Goal: Information Seeking & Learning: Learn about a topic

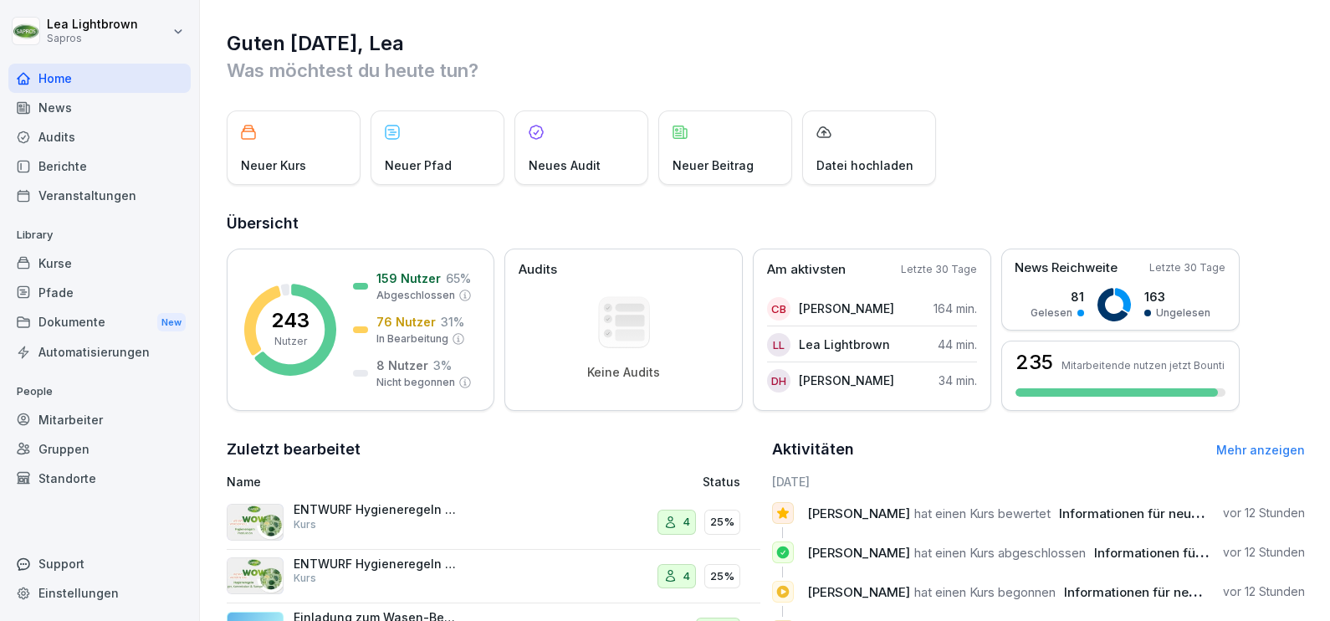
click at [68, 268] on div "Kurse" at bounding box center [99, 262] width 182 height 29
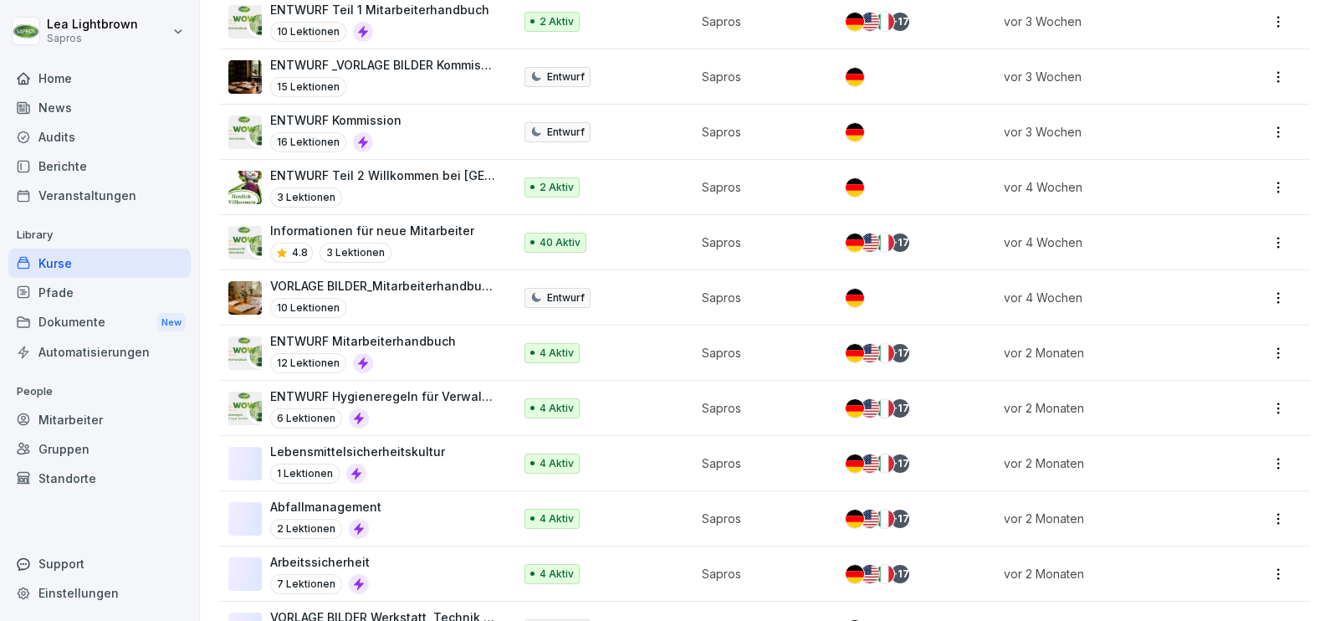
scroll to position [417, 0]
click at [429, 503] on div "Abfallmanagement 2 Lektionen" at bounding box center [362, 518] width 268 height 41
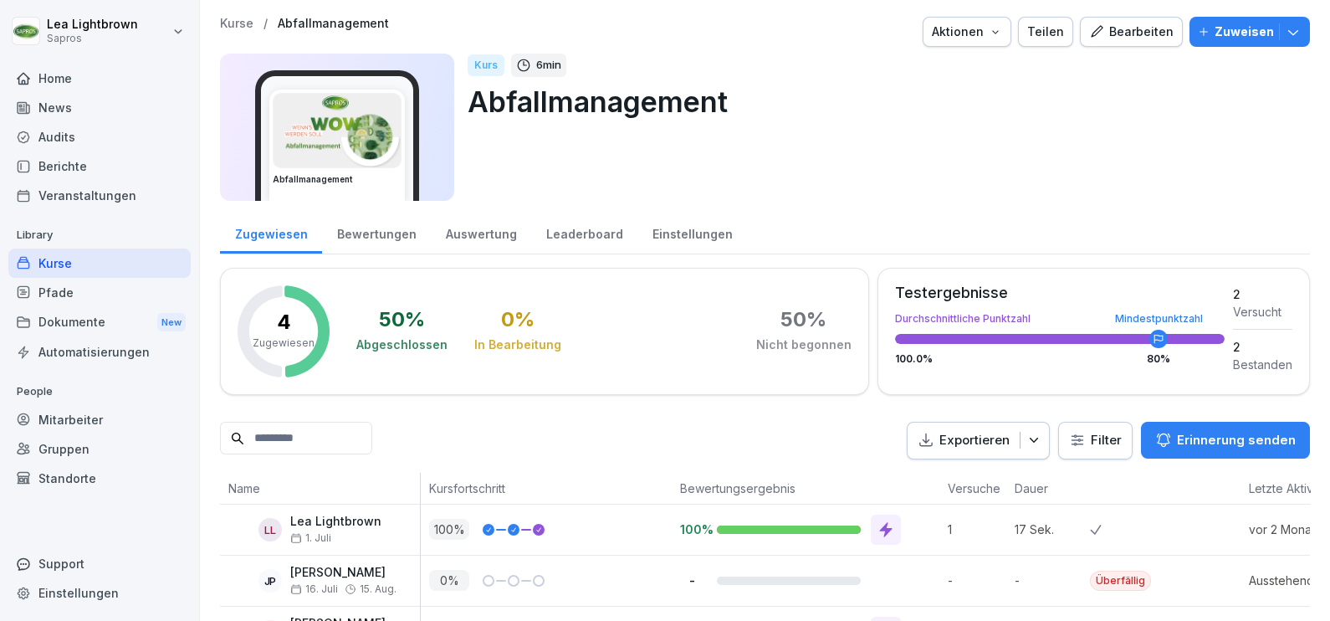
click at [112, 75] on div "Home" at bounding box center [99, 78] width 182 height 29
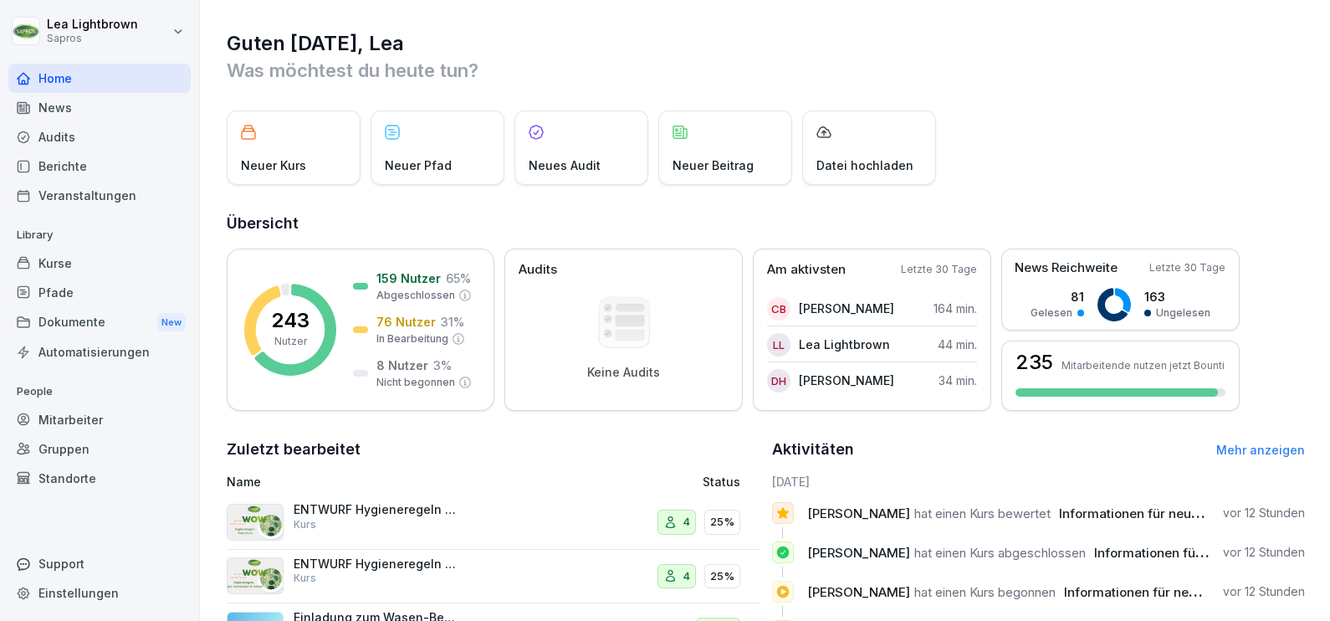
scroll to position [104, 0]
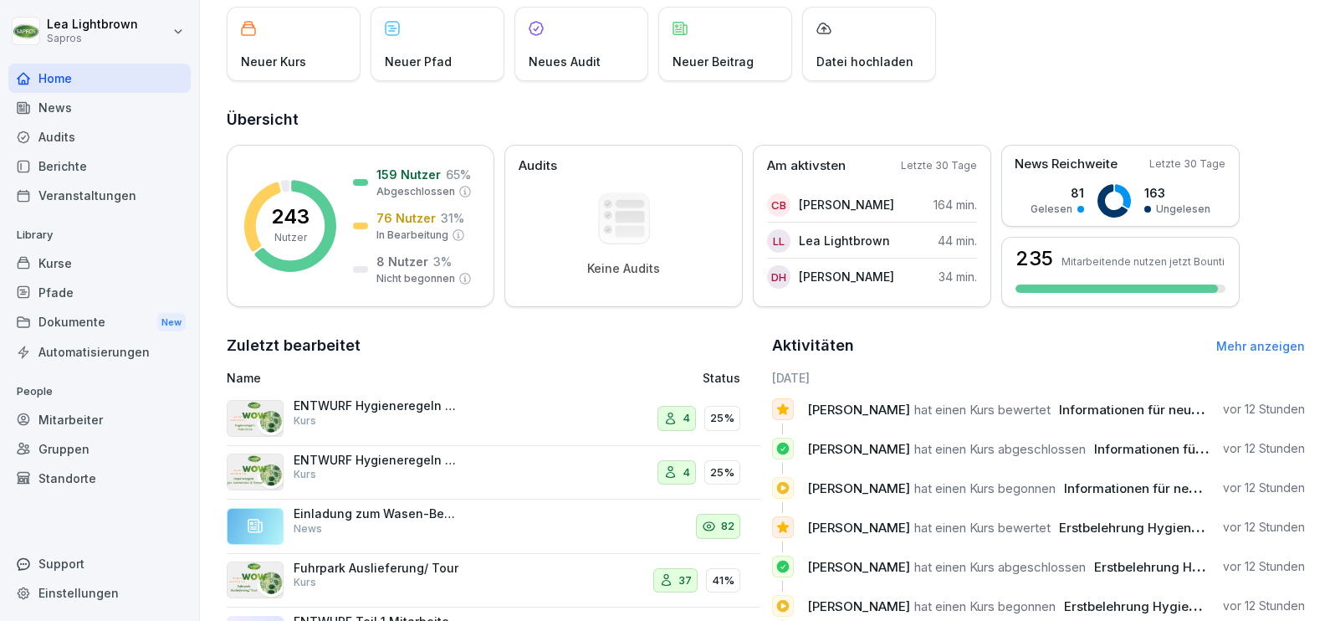
click at [84, 260] on div "Kurse" at bounding box center [99, 262] width 182 height 29
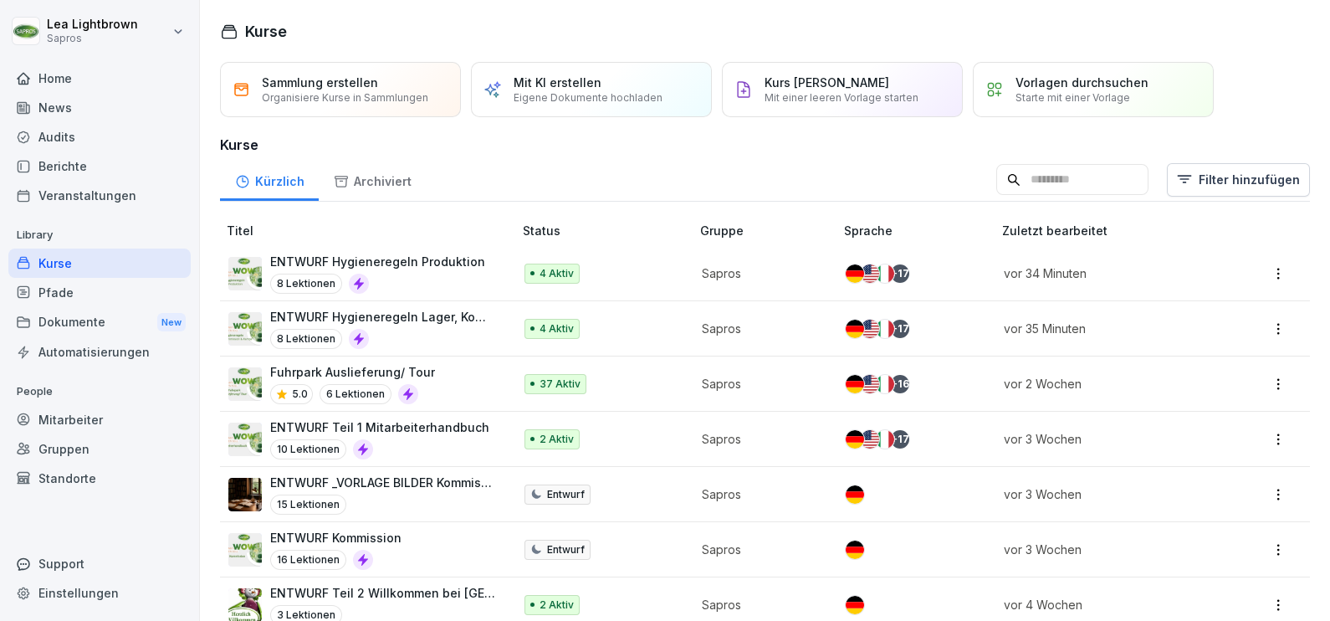
click at [631, 272] on div "4 Aktiv" at bounding box center [599, 273] width 150 height 20
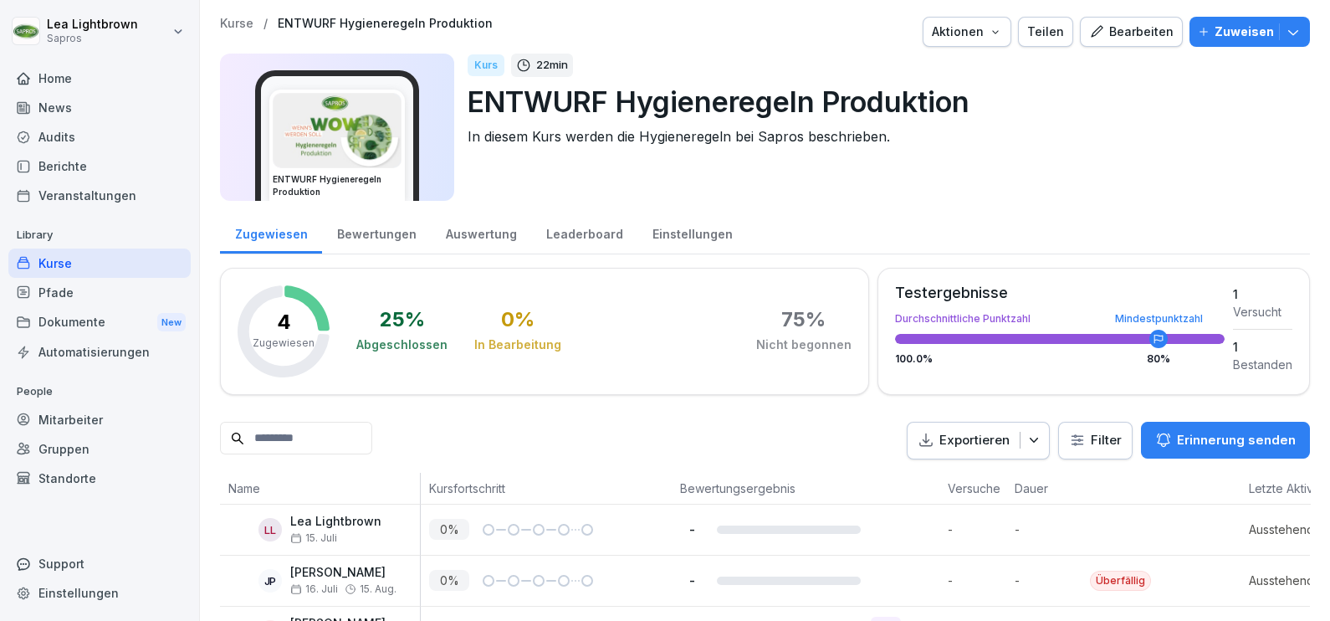
click at [393, 229] on div "Bewertungen" at bounding box center [376, 232] width 109 height 43
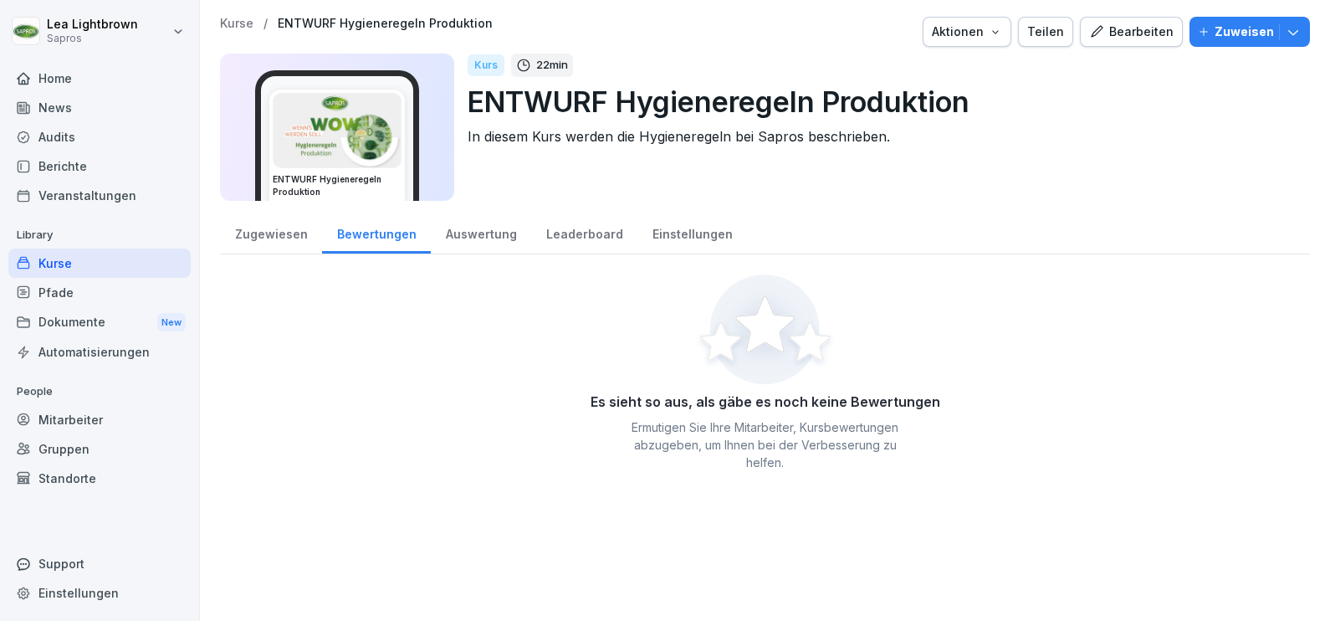
click at [491, 236] on div "Auswertung" at bounding box center [481, 232] width 100 height 43
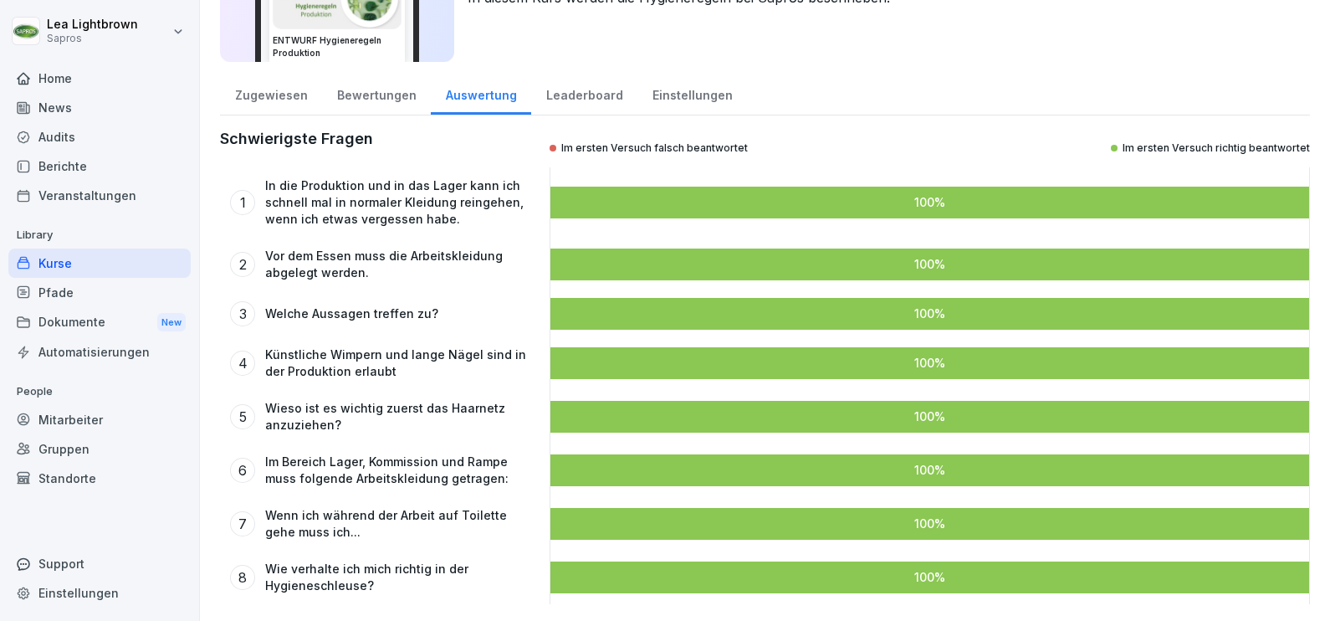
scroll to position [153, 0]
click at [421, 305] on p "Welche Aussagen treffen zu?" at bounding box center [351, 313] width 173 height 17
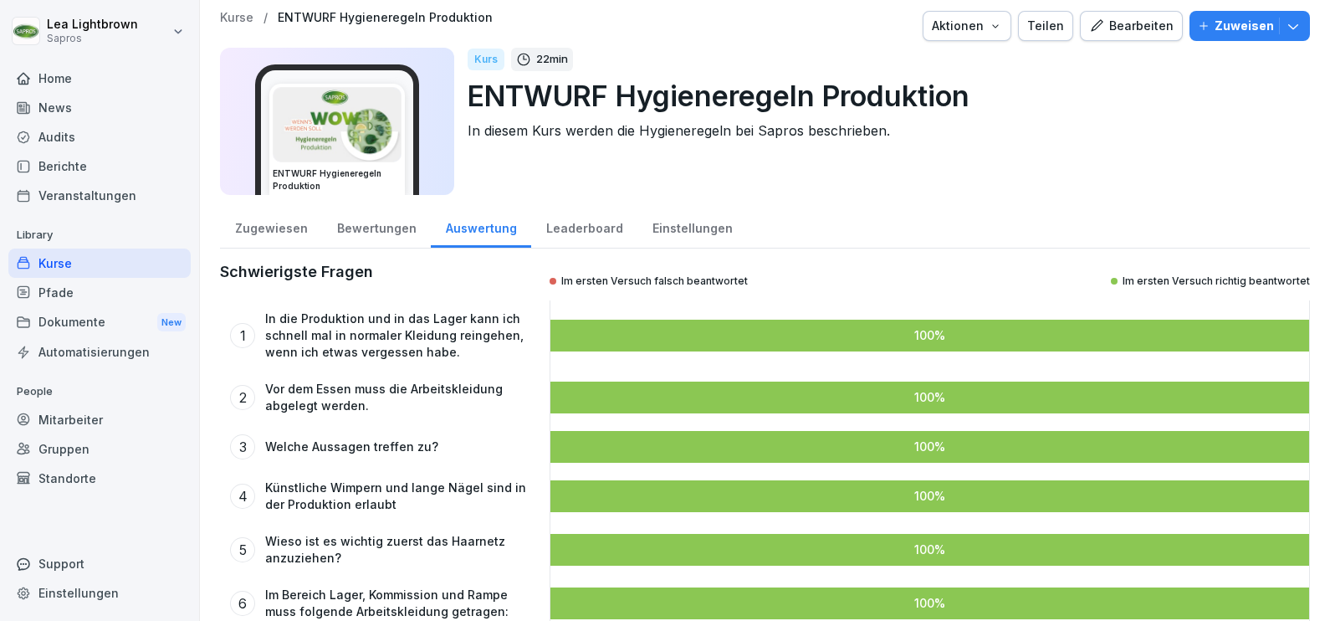
scroll to position [0, 0]
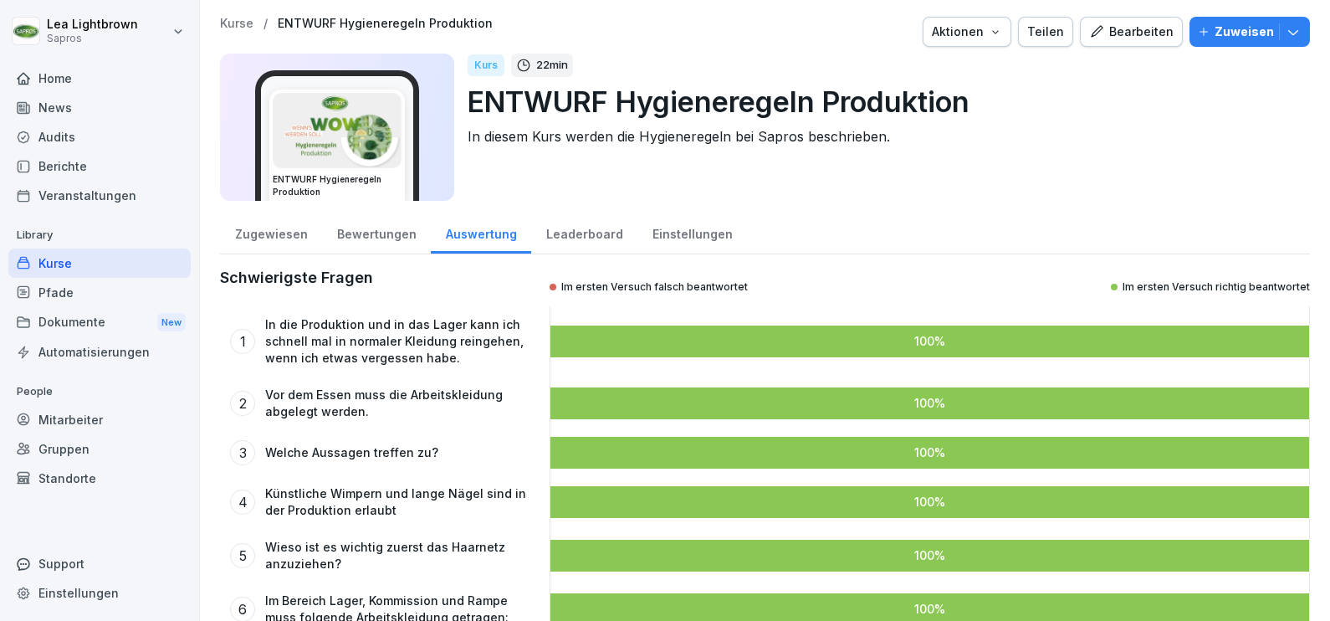
click at [1141, 29] on div "Bearbeiten" at bounding box center [1131, 32] width 84 height 18
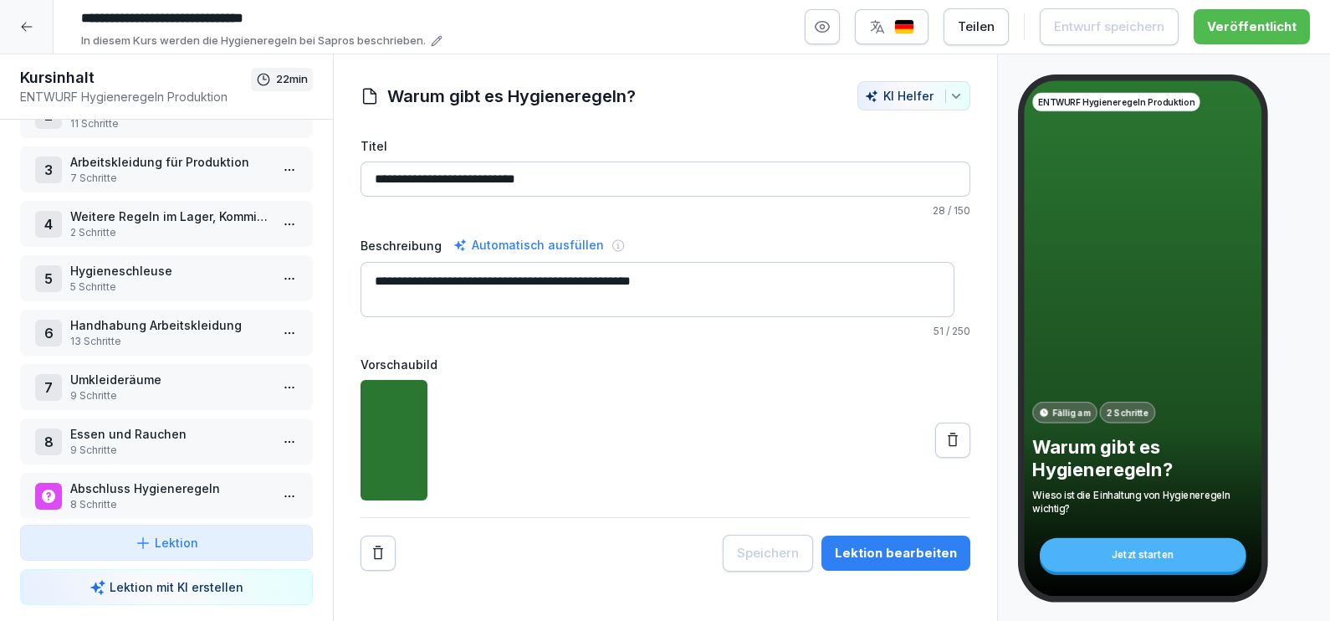
scroll to position [125, 0]
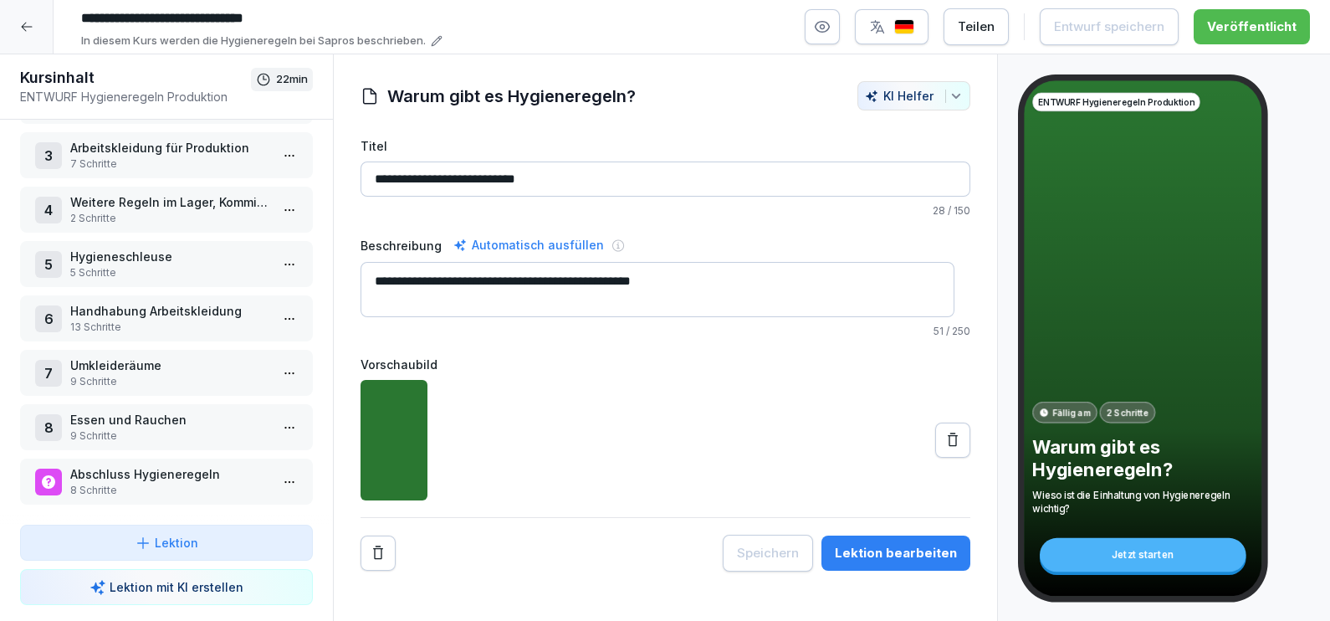
click at [181, 465] on p "Abschluss Hygieneregeln" at bounding box center [169, 474] width 199 height 18
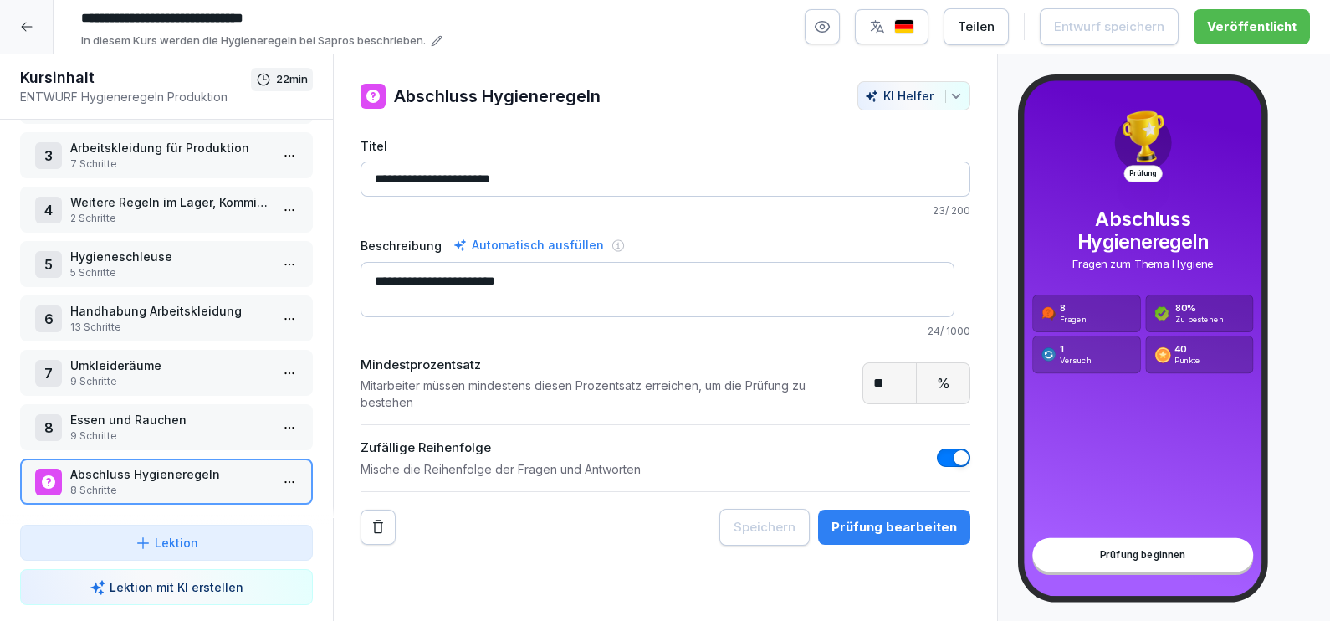
click at [195, 483] on p "8 Schritte" at bounding box center [169, 490] width 199 height 15
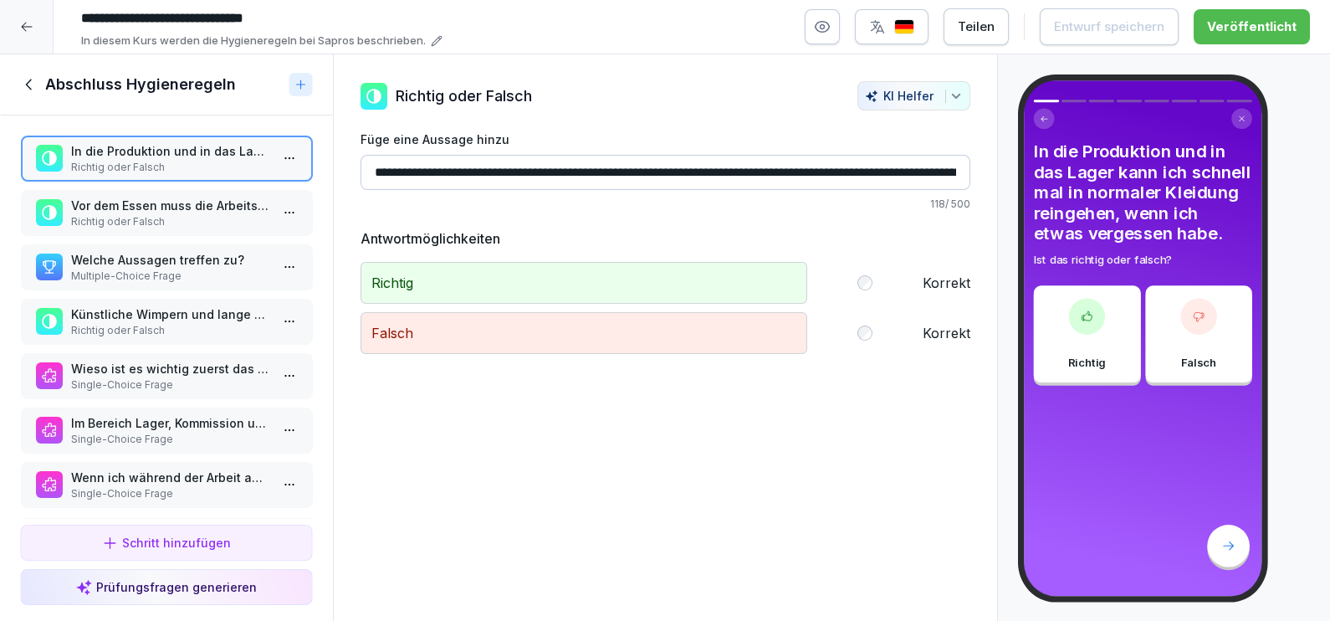
click at [176, 258] on p "Welche Aussagen treffen zu?" at bounding box center [169, 260] width 199 height 18
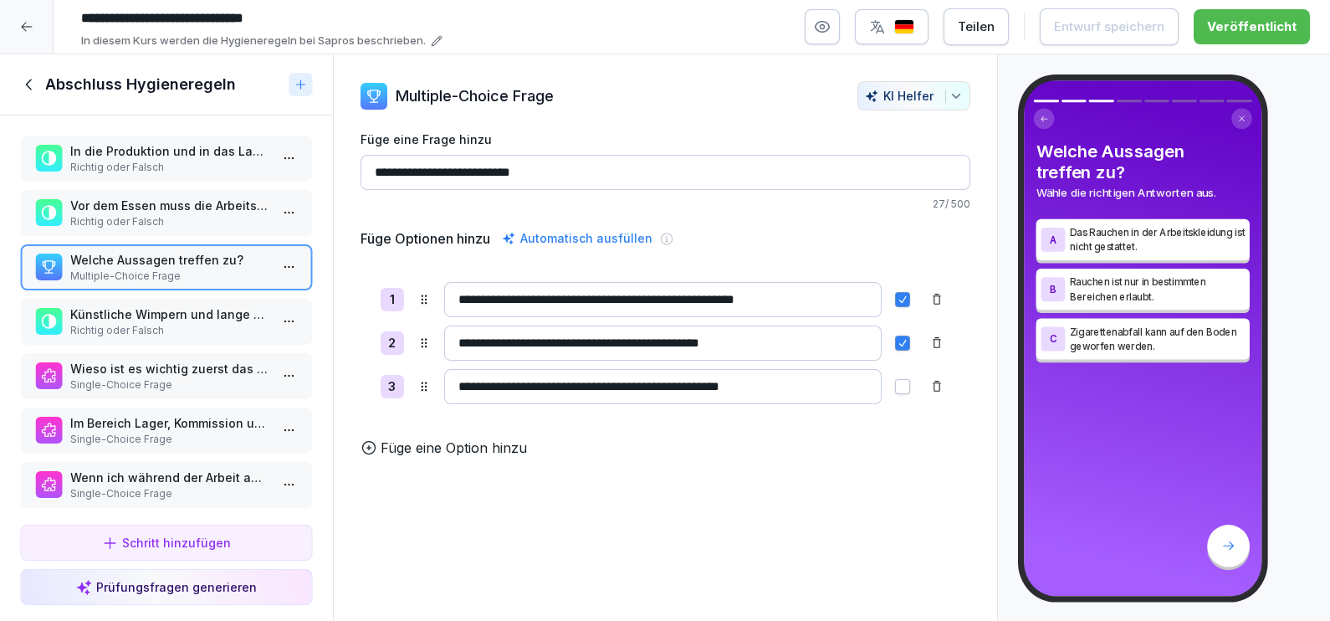
click at [28, 23] on icon at bounding box center [26, 26] width 13 height 13
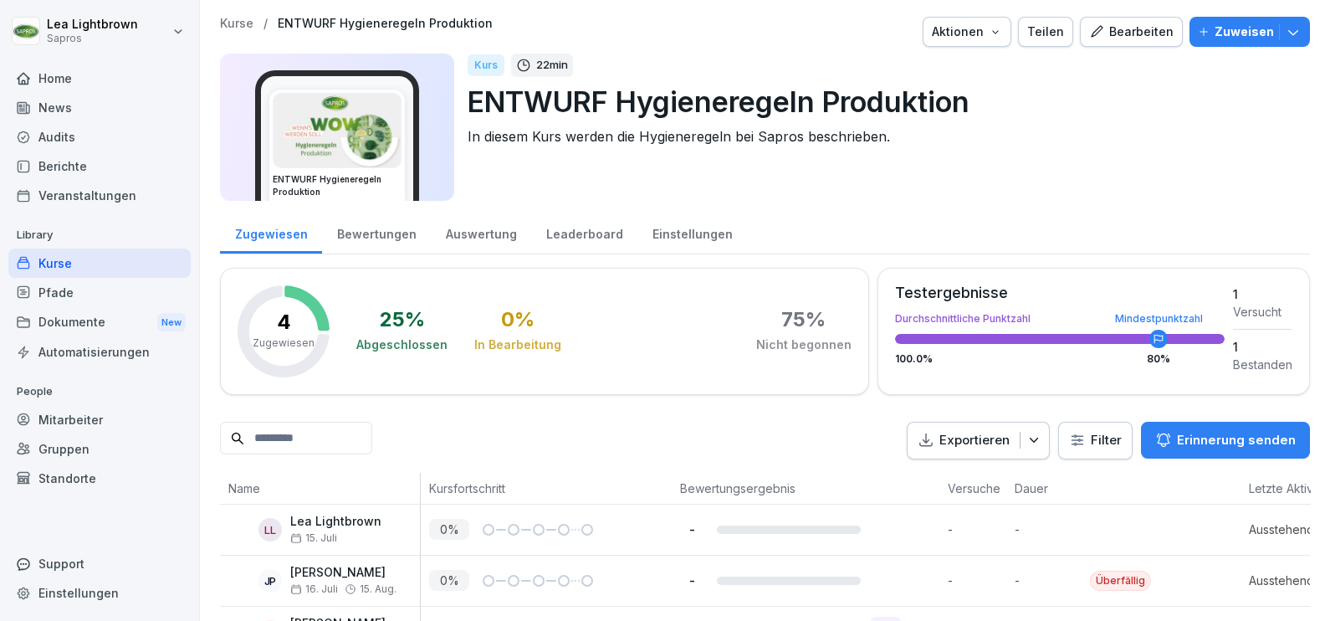
click at [485, 236] on div "Auswertung" at bounding box center [481, 232] width 100 height 43
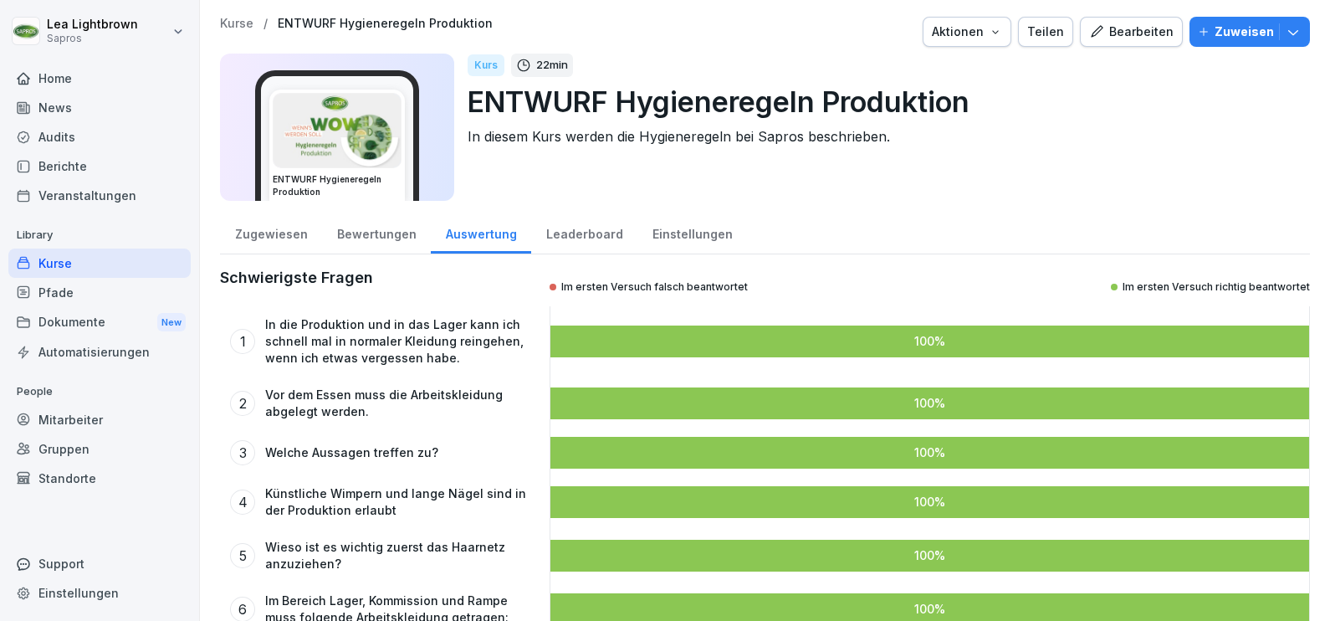
scroll to position [104, 0]
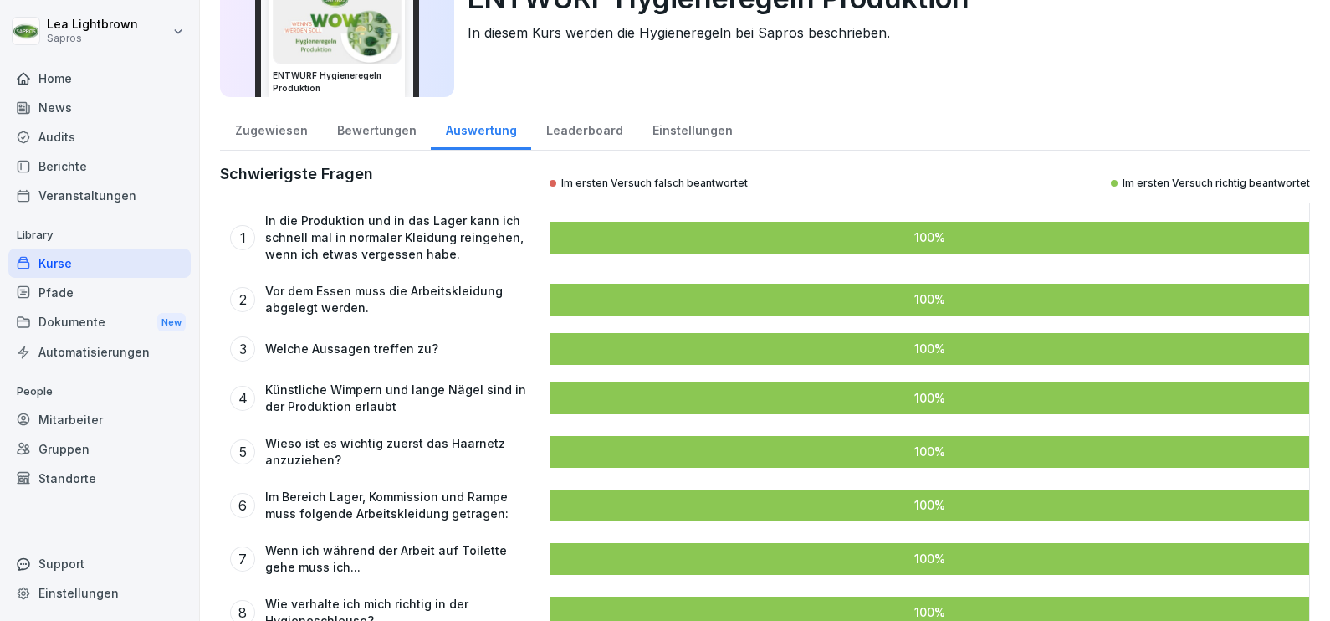
click at [592, 125] on div "Leaderboard" at bounding box center [584, 128] width 106 height 43
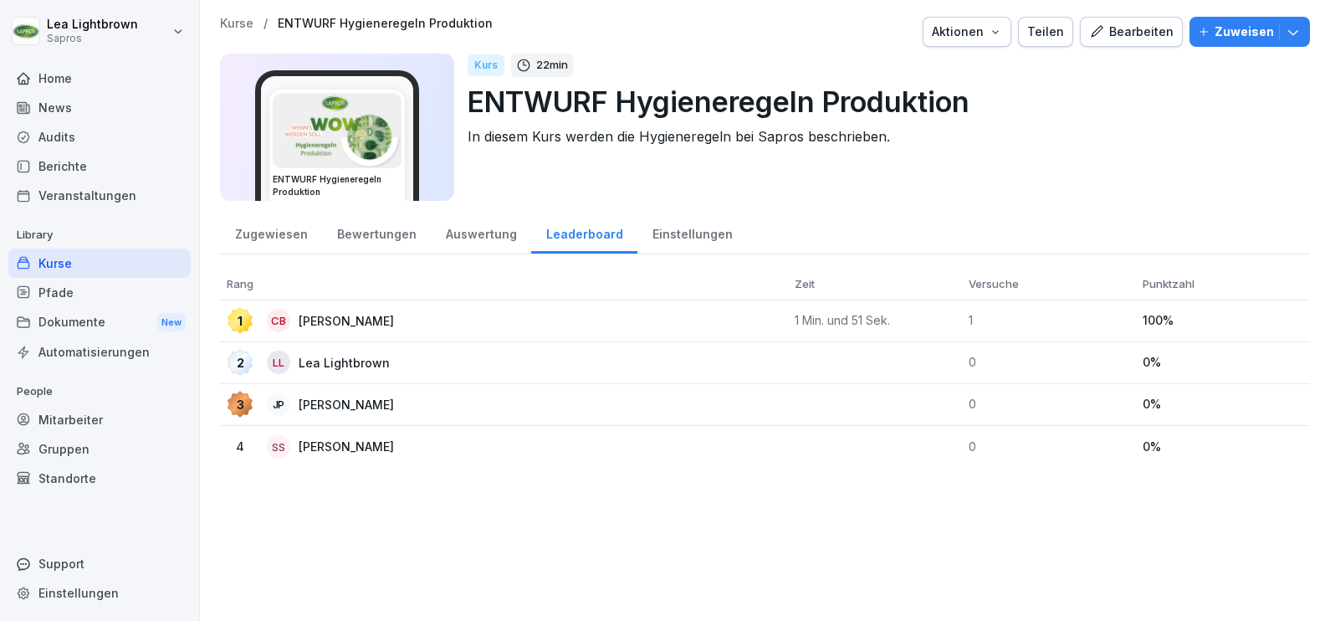
click at [724, 309] on div "1 CB Carola Braun" at bounding box center [504, 320] width 555 height 27
click at [805, 319] on p "1 Min. und 51 Sek." at bounding box center [875, 320] width 161 height 15
drag, startPoint x: 805, startPoint y: 319, endPoint x: 920, endPoint y: 325, distance: 114.7
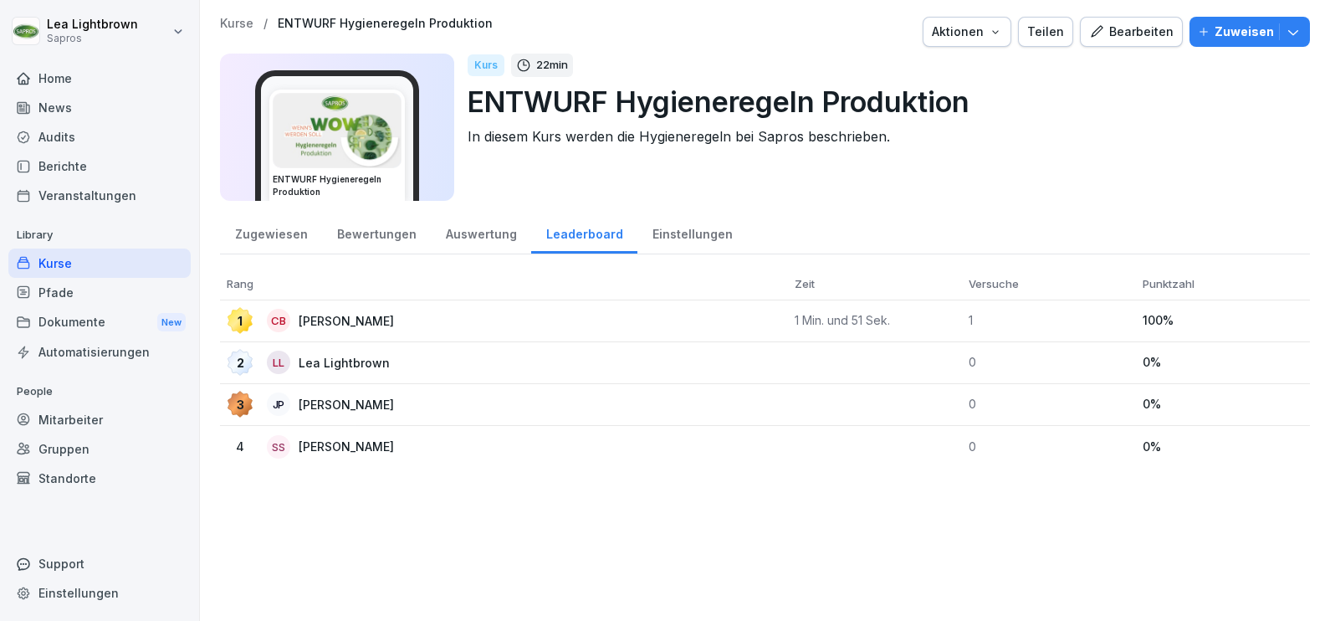
click at [920, 325] on p "1 Min. und 51 Sek." at bounding box center [875, 320] width 161 height 15
click at [273, 232] on div "Zugewiesen" at bounding box center [271, 232] width 102 height 43
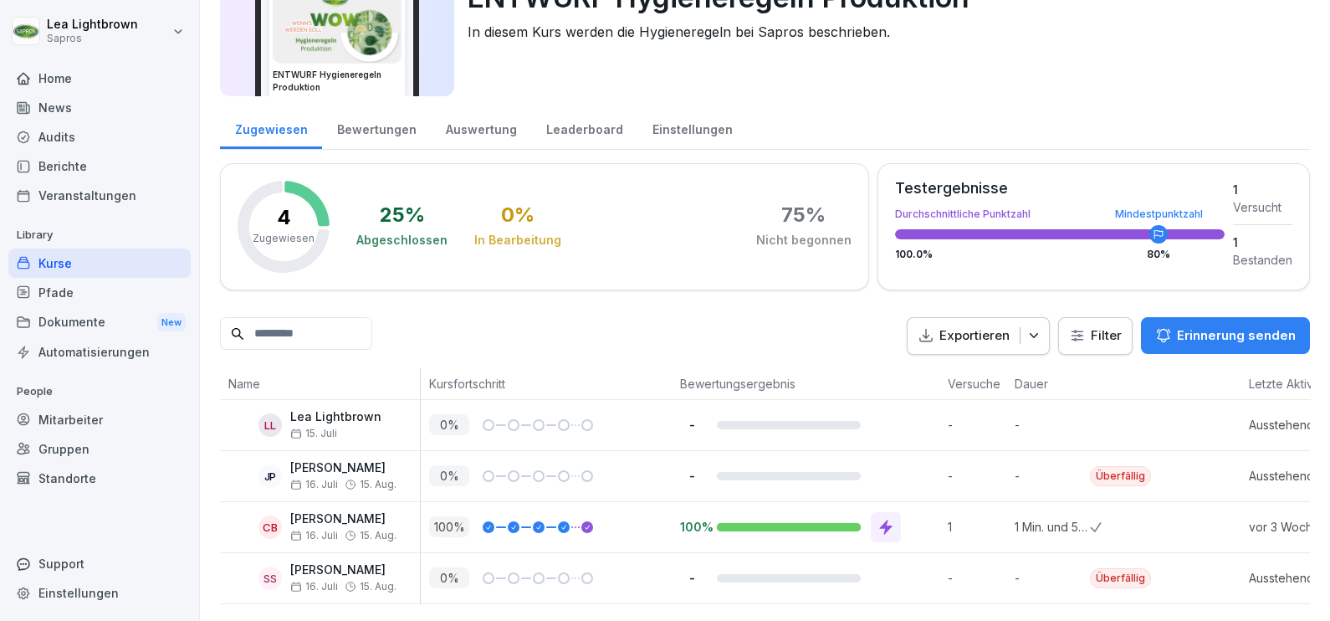
scroll to position [133, 0]
drag, startPoint x: 1015, startPoint y: 492, endPoint x: 1107, endPoint y: 478, distance: 93.0
click at [1107, 502] on tr "CB Carola Braun 16. Juli 15. Aug. 100 % 100% 1 1 Min. und 51 Sek. vor 3 Wochen" at bounding box center [880, 527] width 1321 height 51
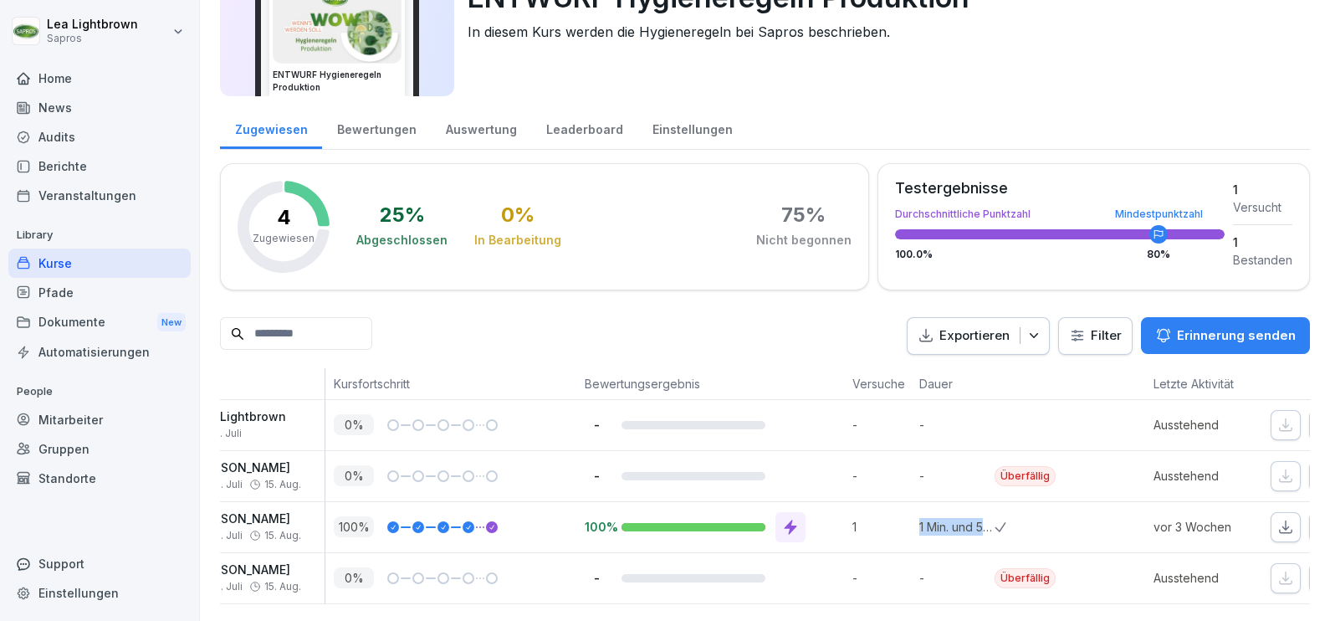
scroll to position [0, 0]
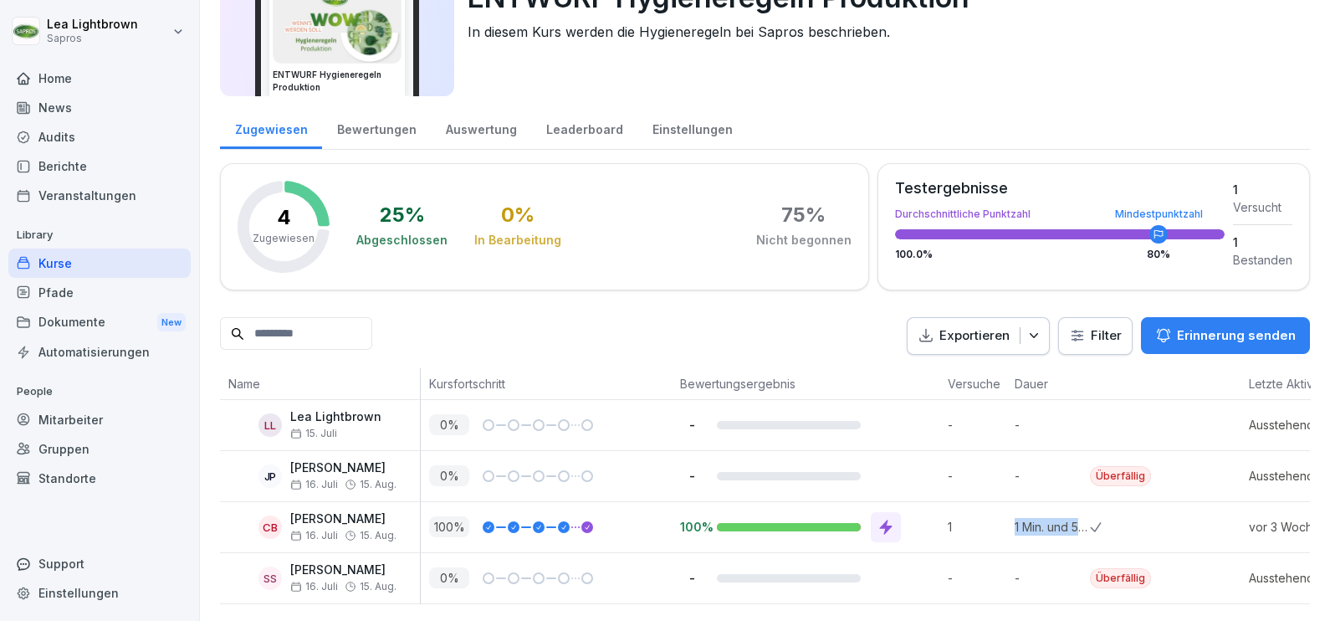
click at [558, 106] on div "Leaderboard" at bounding box center [584, 127] width 106 height 43
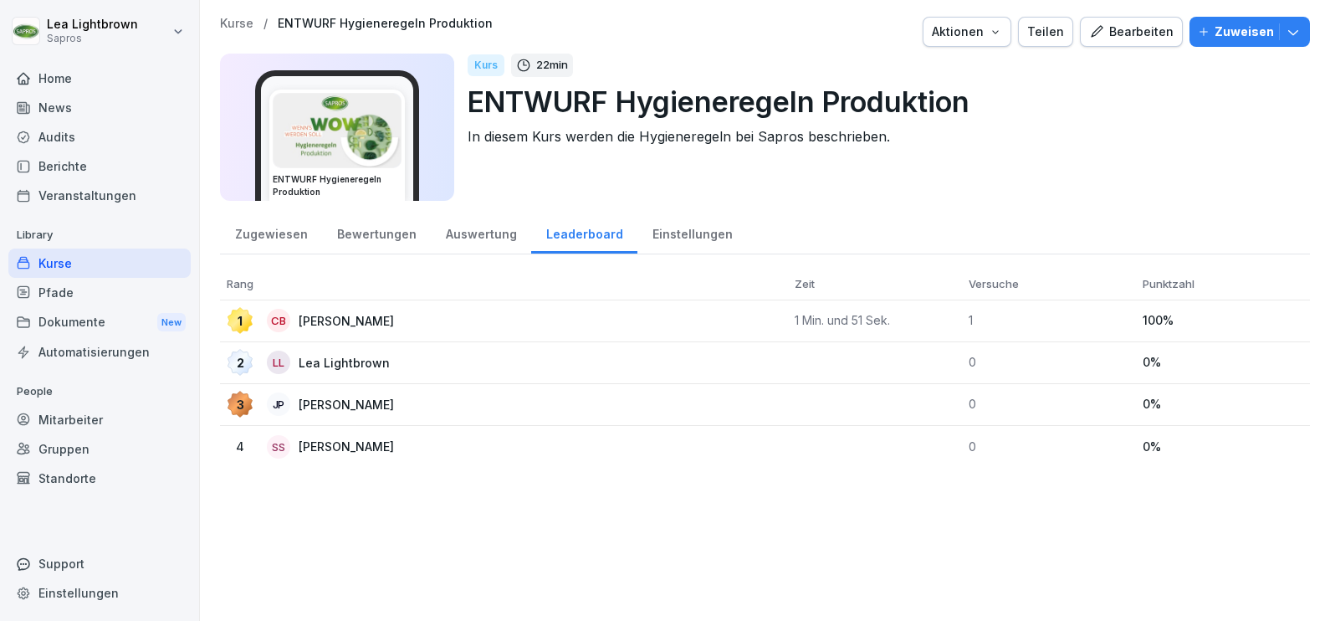
click at [294, 226] on div "Zugewiesen" at bounding box center [271, 232] width 102 height 43
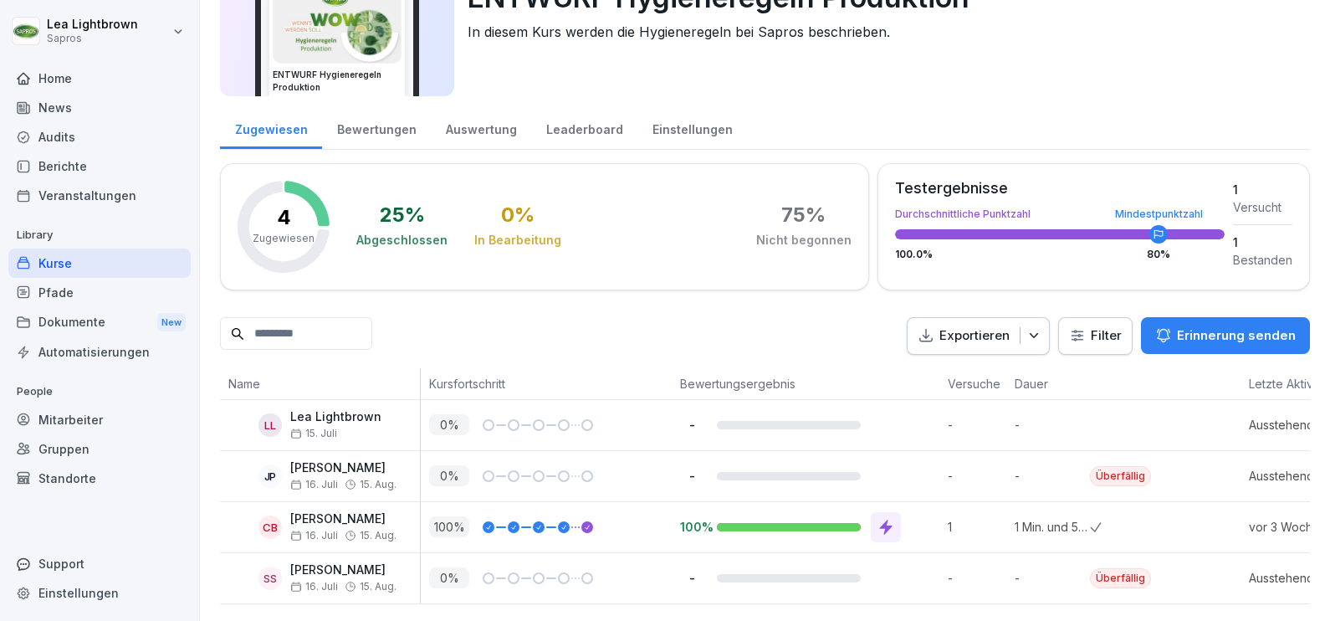
scroll to position [28, 0]
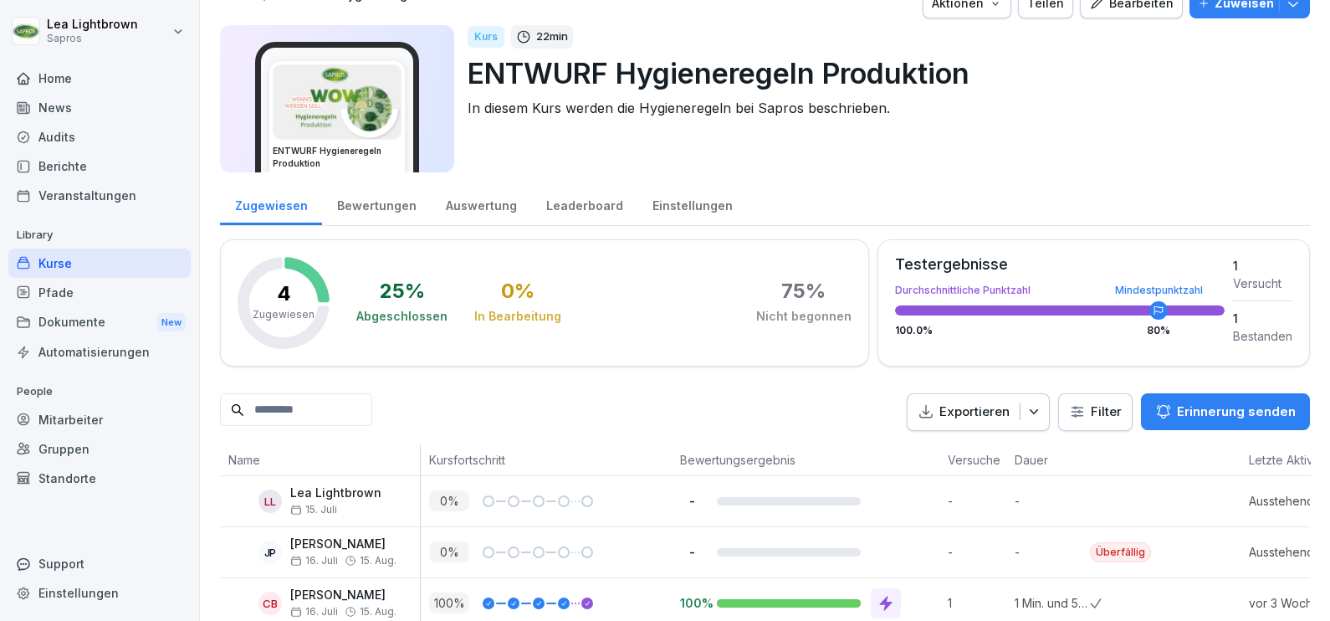
click at [671, 201] on div "Einstellungen" at bounding box center [692, 203] width 110 height 43
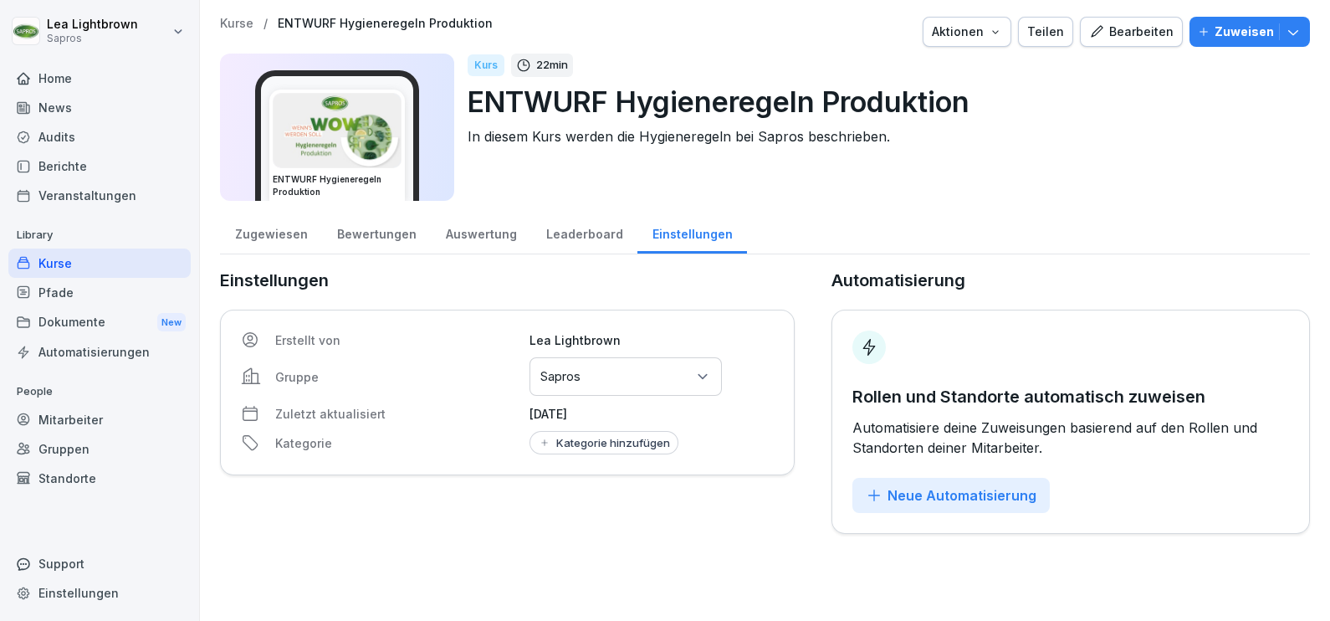
click at [98, 260] on div "Kurse" at bounding box center [99, 262] width 182 height 29
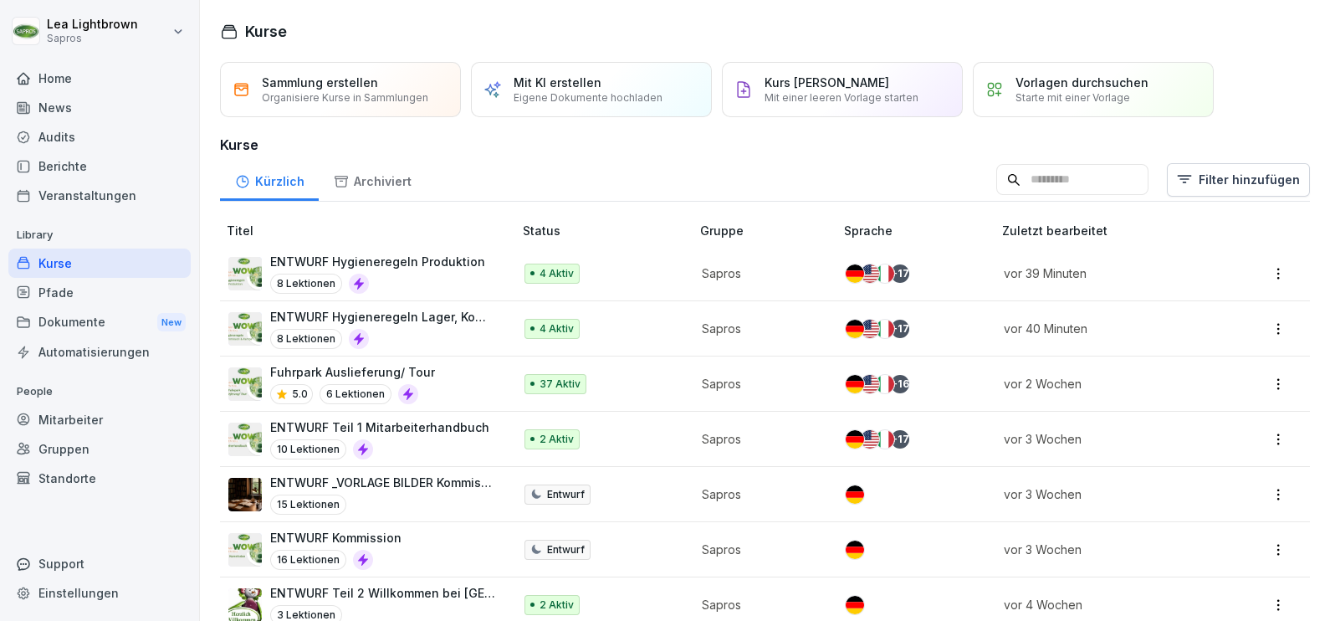
click at [445, 268] on p "ENTWURF Hygieneregeln Produktion" at bounding box center [377, 262] width 215 height 18
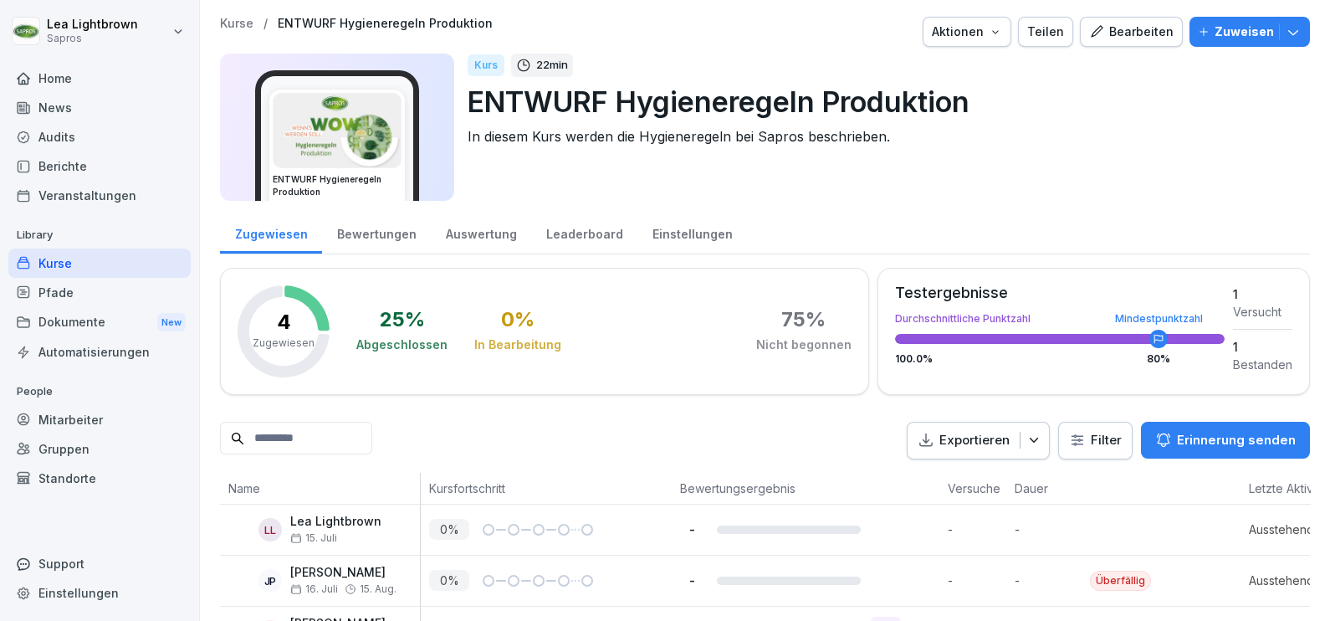
click at [86, 168] on div "Berichte" at bounding box center [99, 165] width 182 height 29
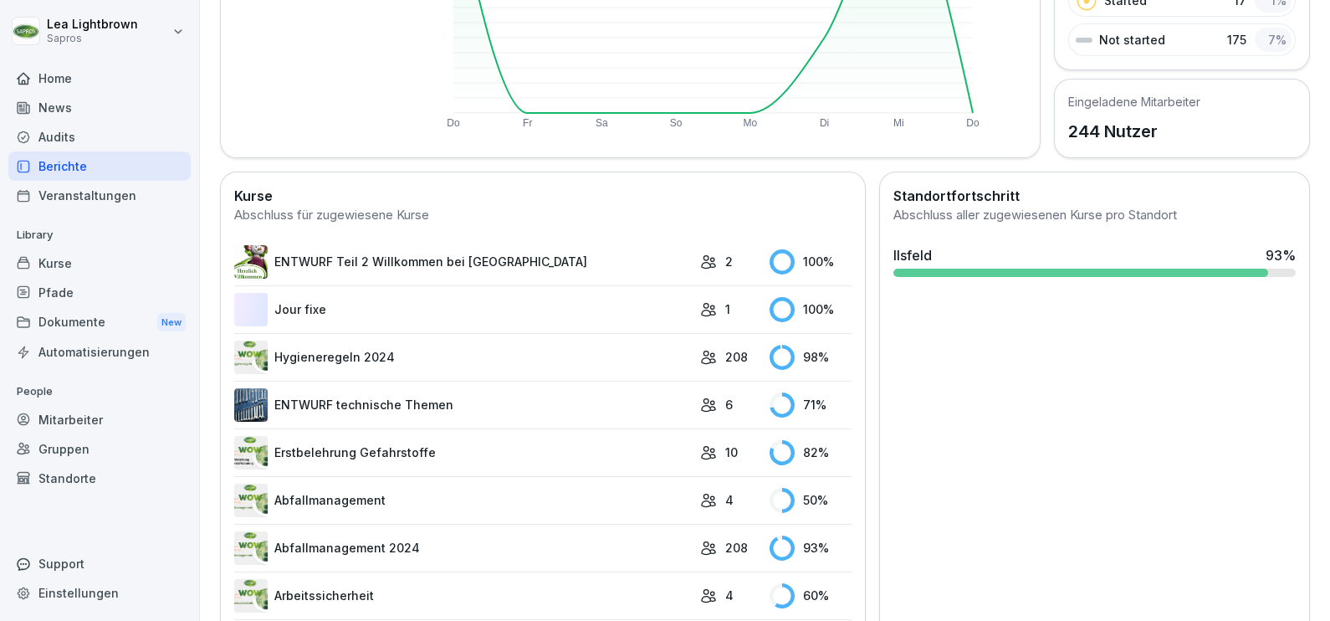
scroll to position [417, 0]
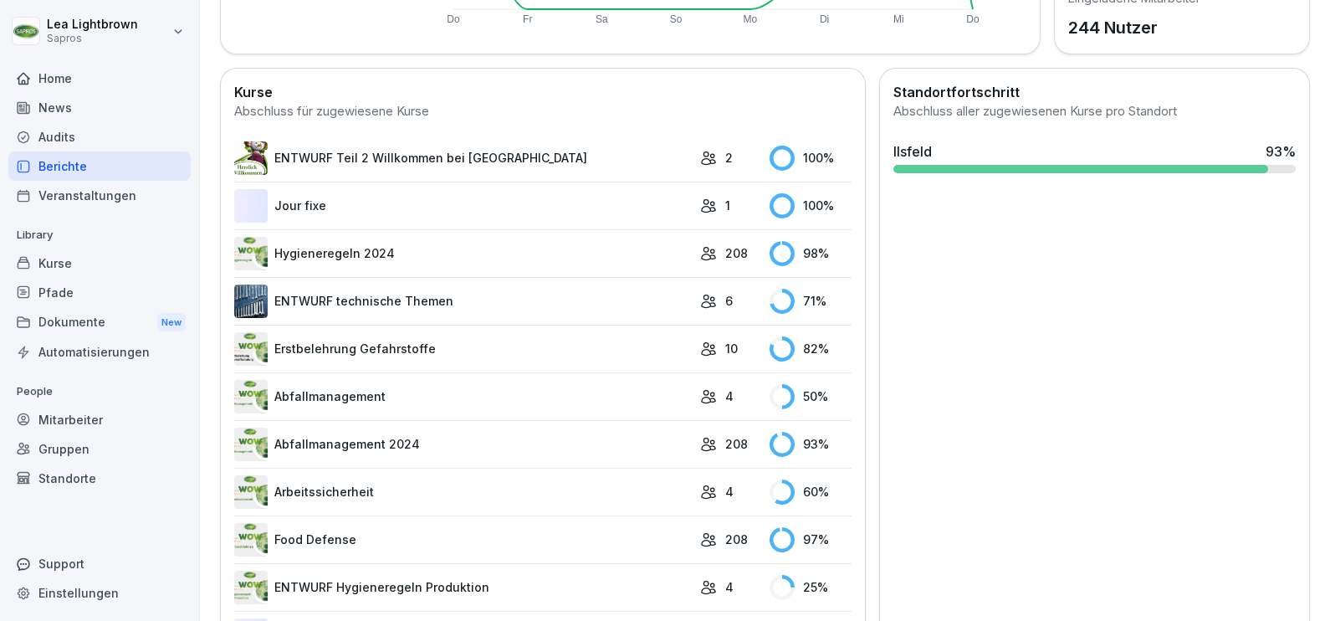
click at [491, 437] on link "Abfallmanagement 2024" at bounding box center [462, 443] width 457 height 33
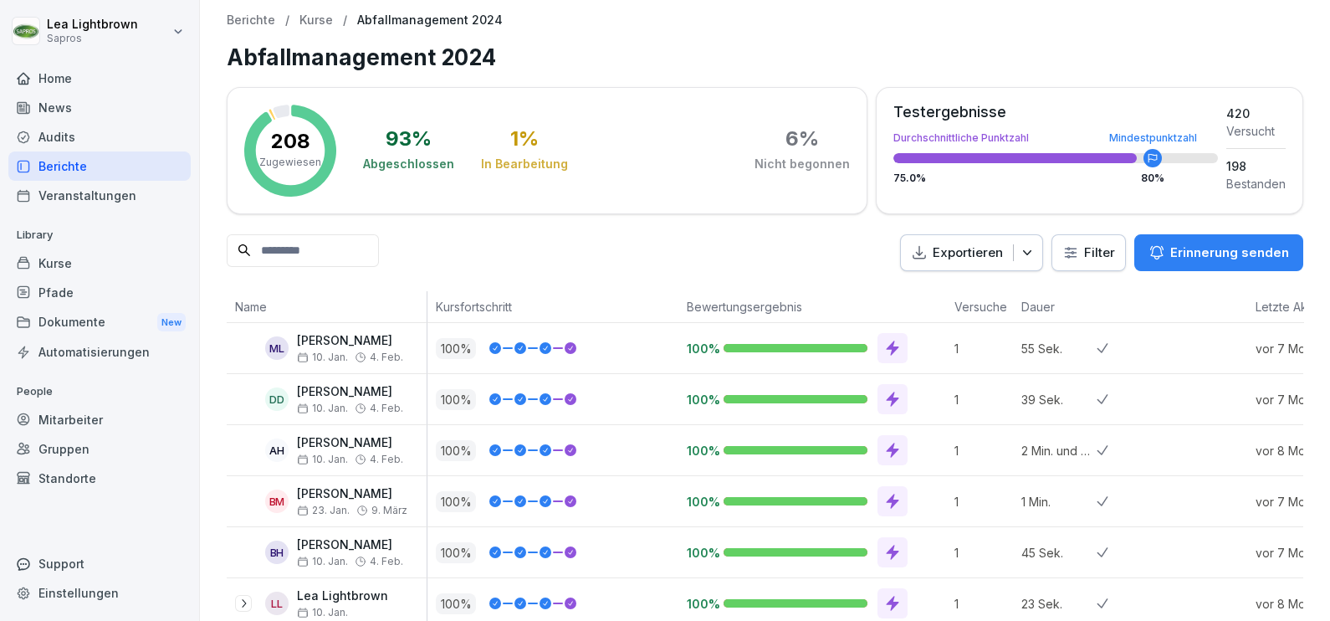
click at [1085, 244] on html "Lea Lightbrown Sapros Home News Audits Berichte Veranstaltungen Library Kurse P…" at bounding box center [665, 310] width 1330 height 621
click at [795, 250] on html "Lea Lightbrown Sapros Home News Audits Berichte Veranstaltungen Library Kurse P…" at bounding box center [665, 310] width 1330 height 621
click at [125, 262] on div "Kurse" at bounding box center [99, 262] width 182 height 29
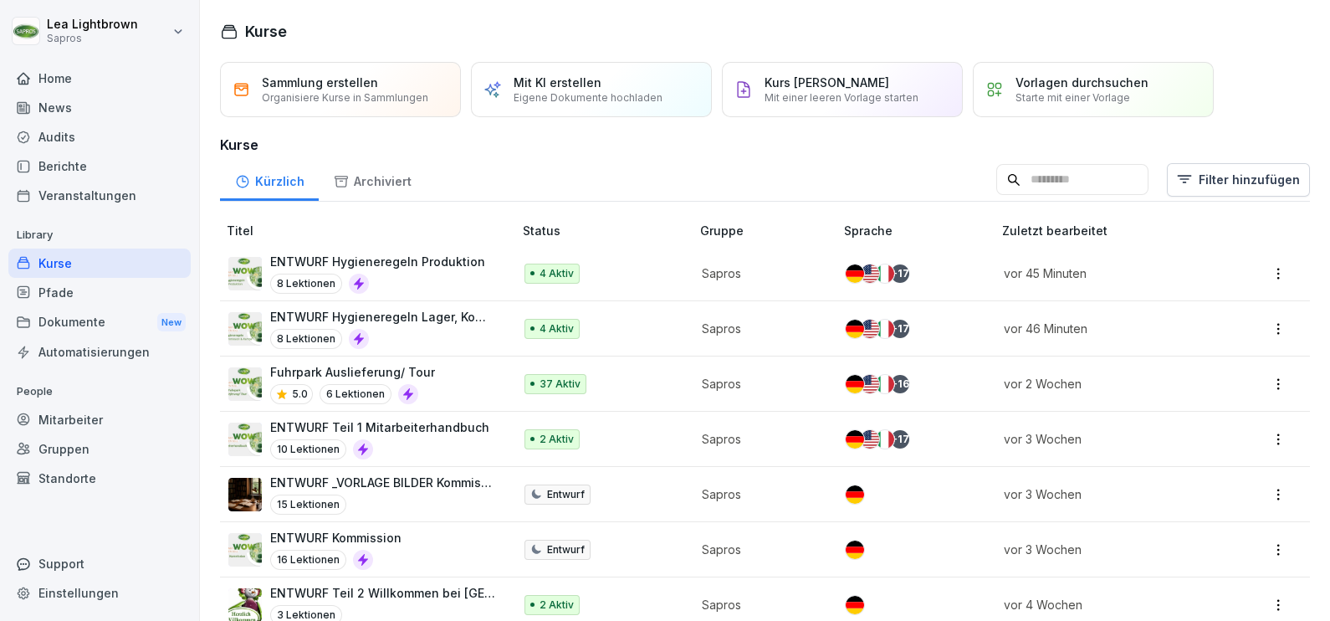
click at [644, 265] on div "4 Aktiv" at bounding box center [599, 273] width 150 height 20
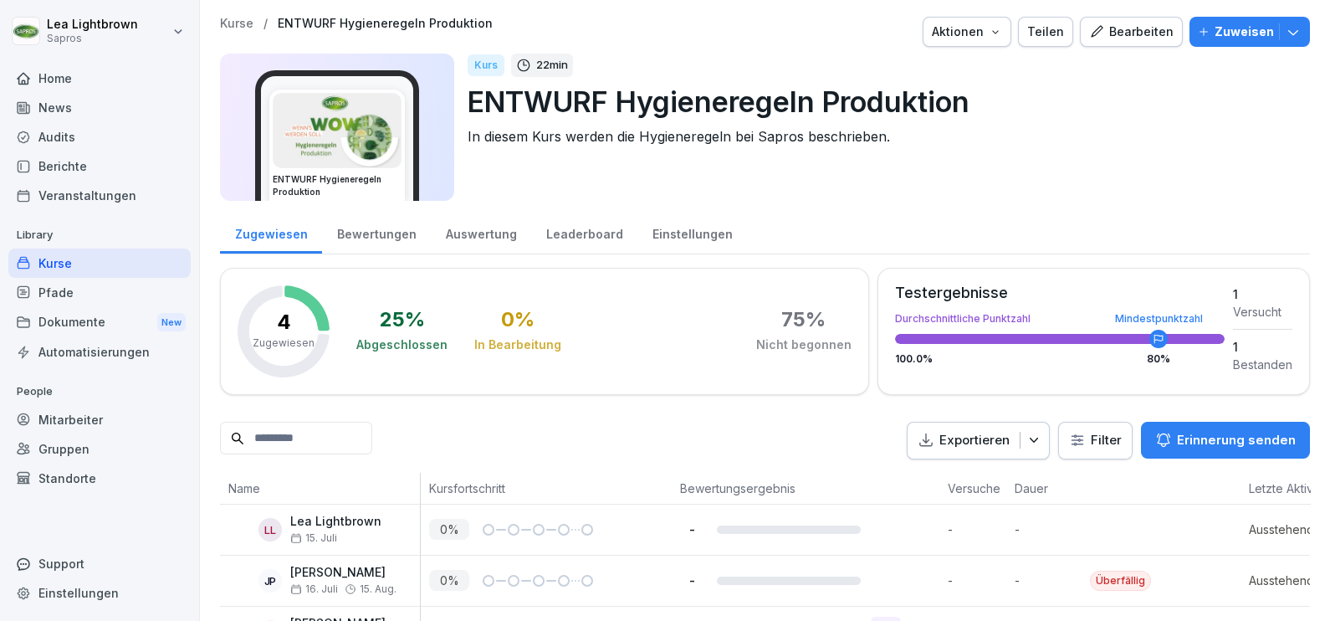
click at [1064, 424] on html "Lea Lightbrown Sapros Home News Audits Berichte Veranstaltungen Library Kurse P…" at bounding box center [665, 310] width 1330 height 621
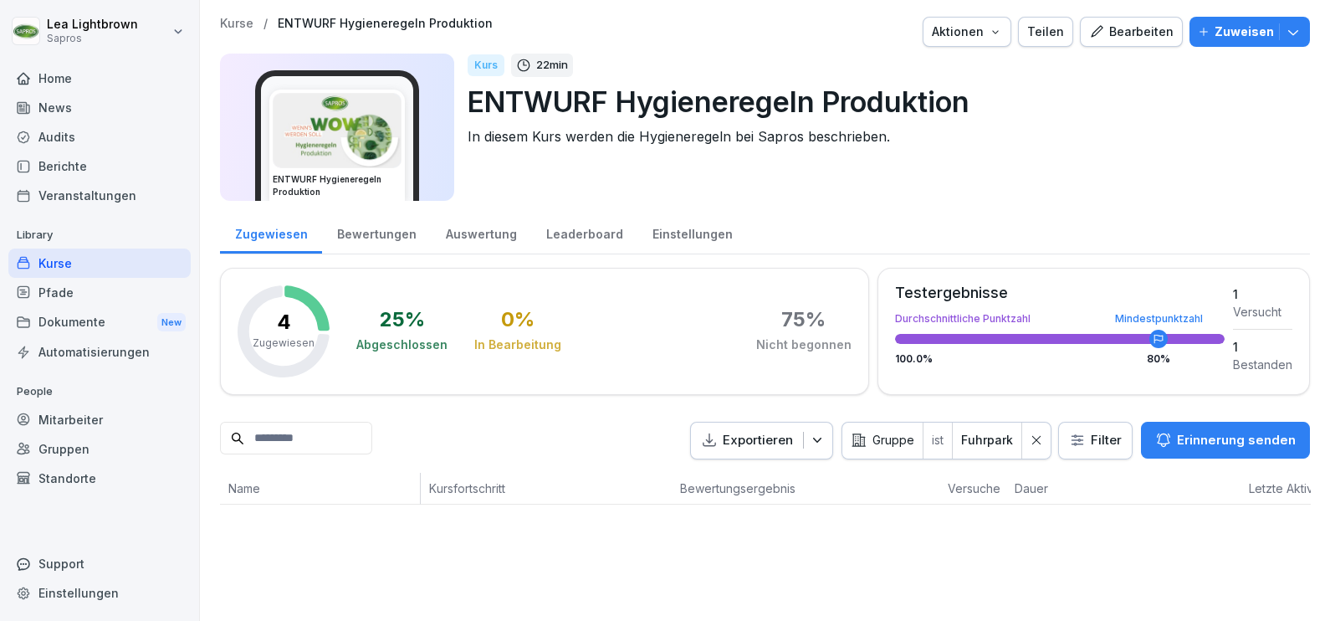
click at [56, 265] on div "Kurse" at bounding box center [99, 262] width 182 height 29
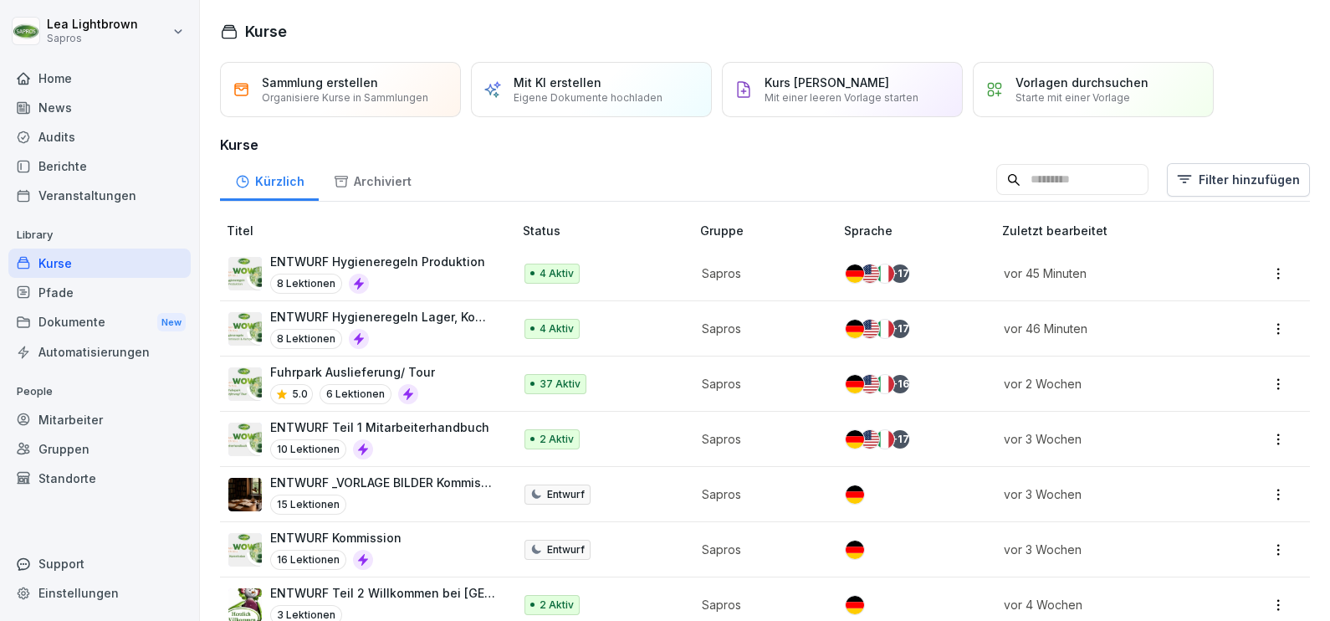
click at [74, 164] on div "Berichte" at bounding box center [99, 165] width 182 height 29
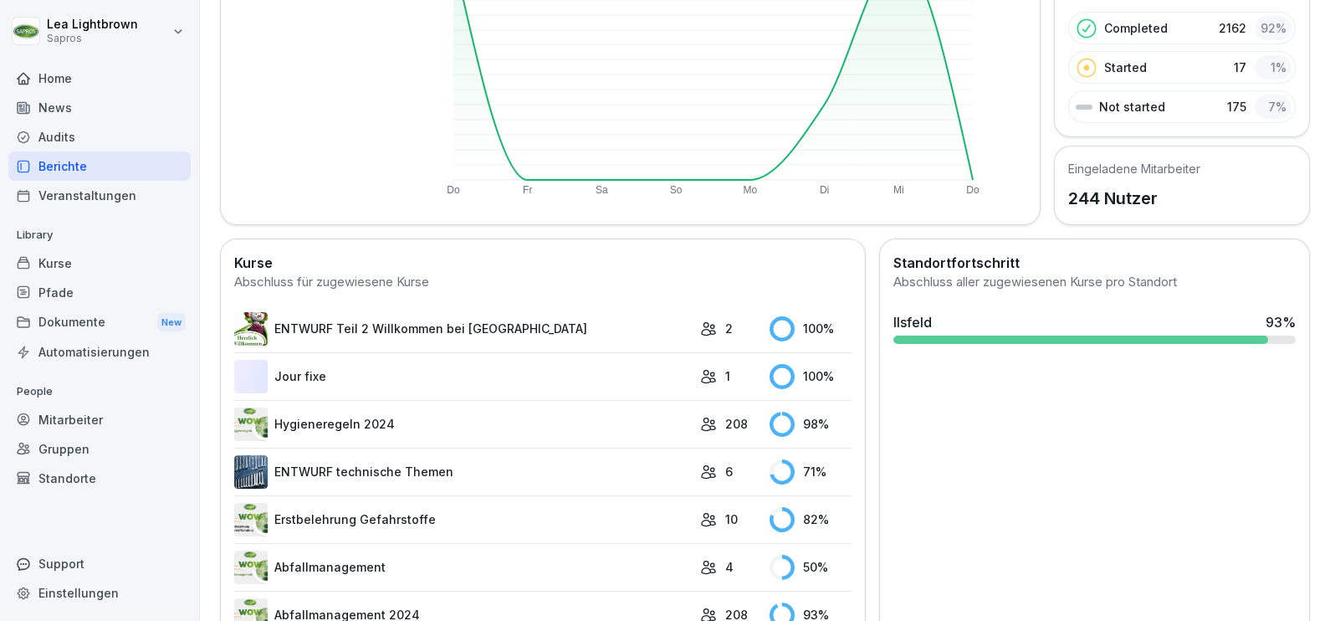
scroll to position [314, 0]
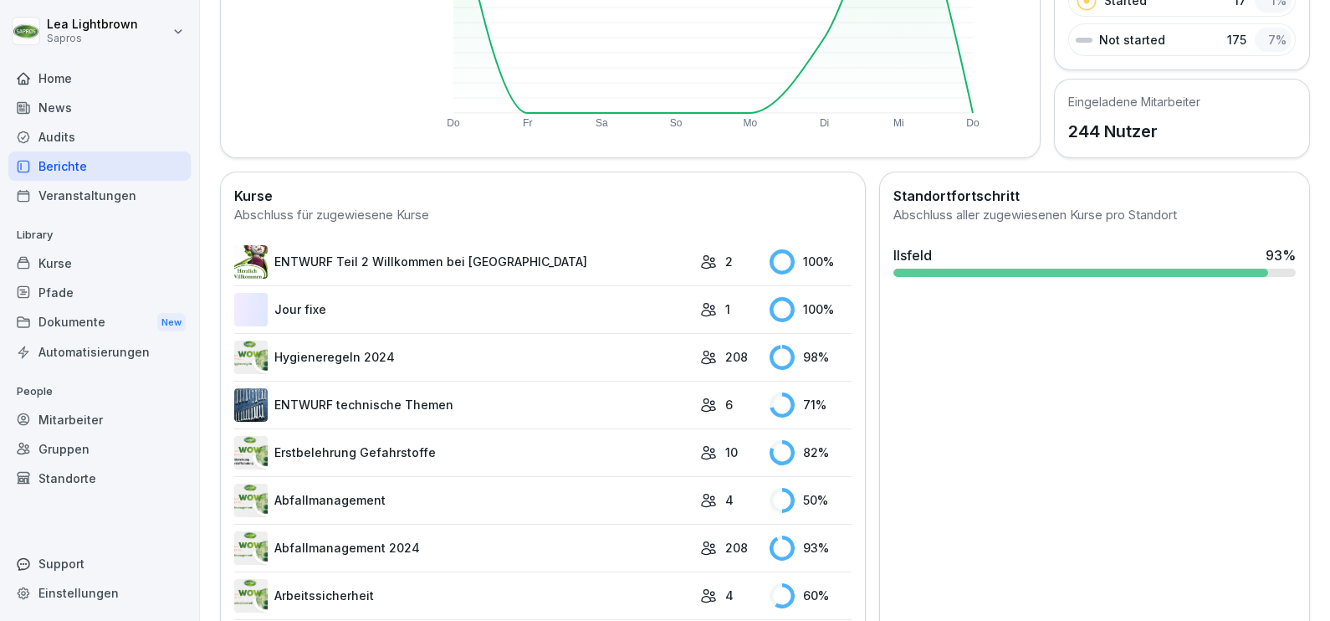
click at [458, 533] on link "Abfallmanagement 2024" at bounding box center [462, 547] width 457 height 33
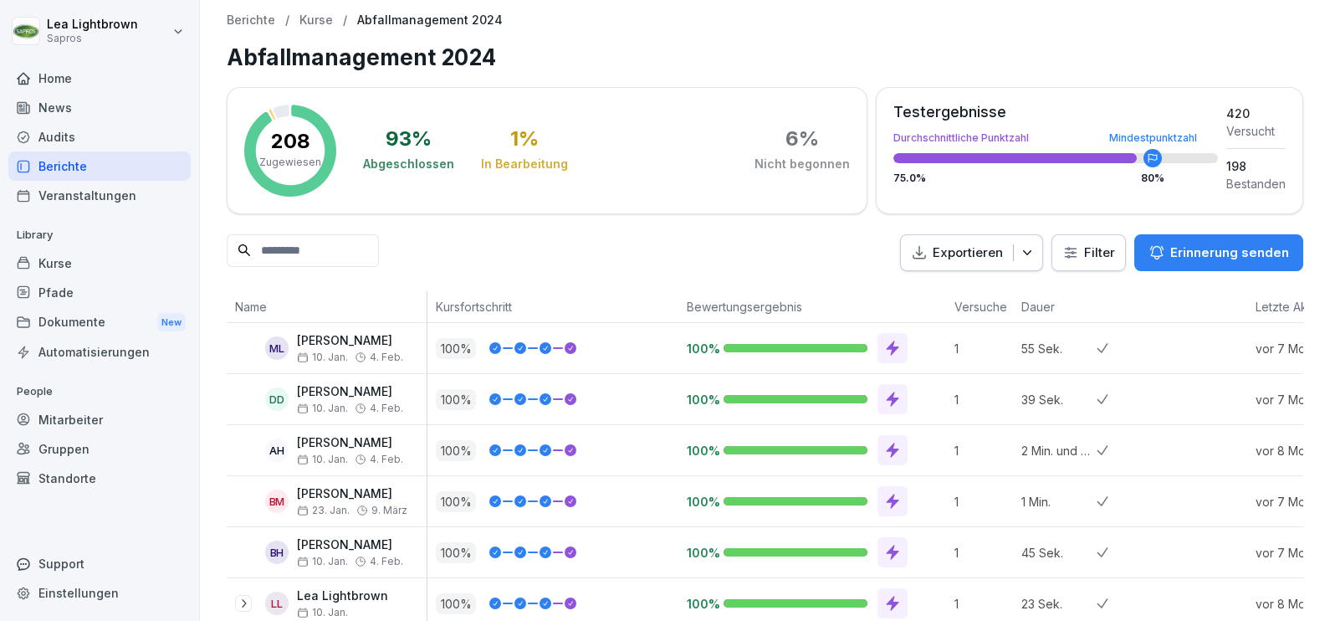
click at [1069, 247] on html "Lea Lightbrown Sapros Home News Audits Berichte Veranstaltungen Library Kurse P…" at bounding box center [665, 310] width 1330 height 621
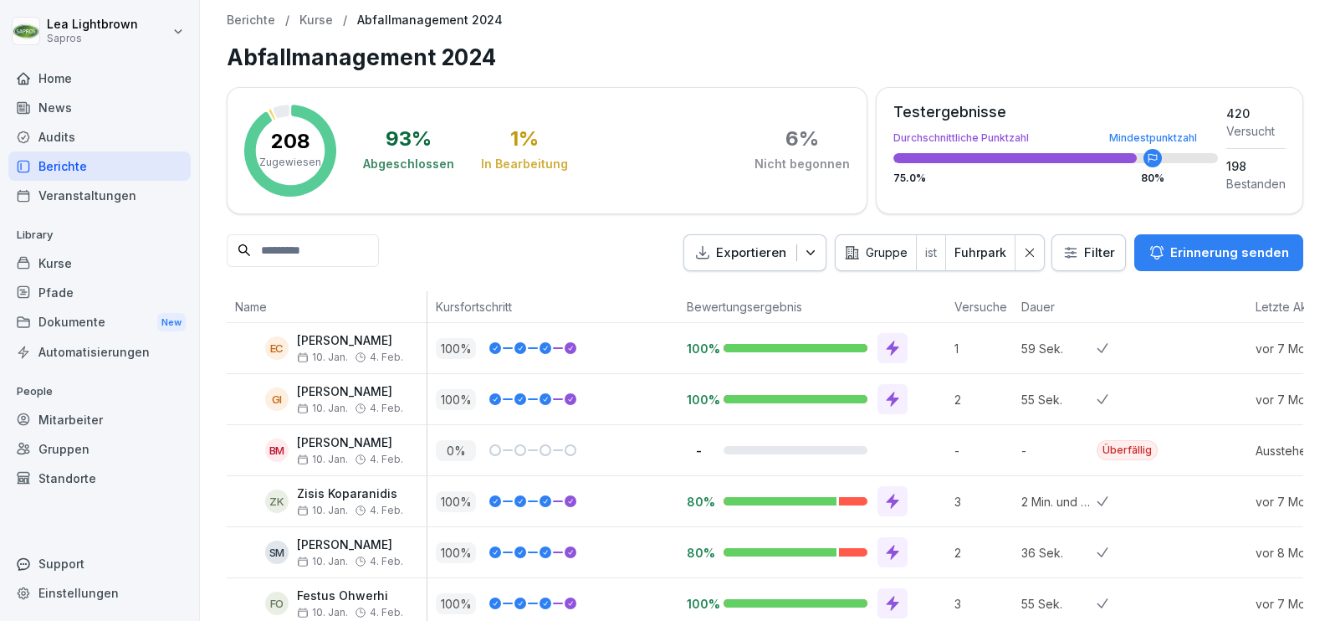
click at [1029, 259] on div at bounding box center [1029, 253] width 28 height 36
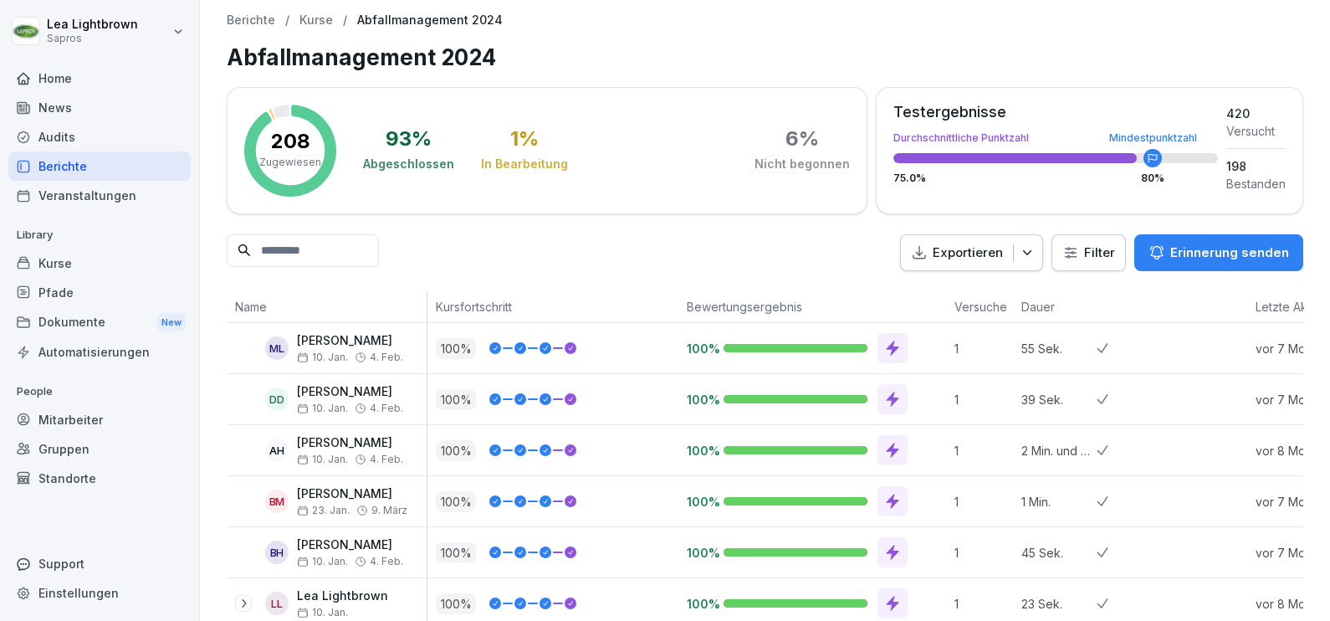
click at [1019, 257] on icon "button" at bounding box center [1027, 252] width 17 height 17
click at [980, 294] on p "Als Excel Datei exportieren" at bounding box center [949, 291] width 150 height 15
click at [97, 156] on div "Berichte" at bounding box center [99, 165] width 182 height 29
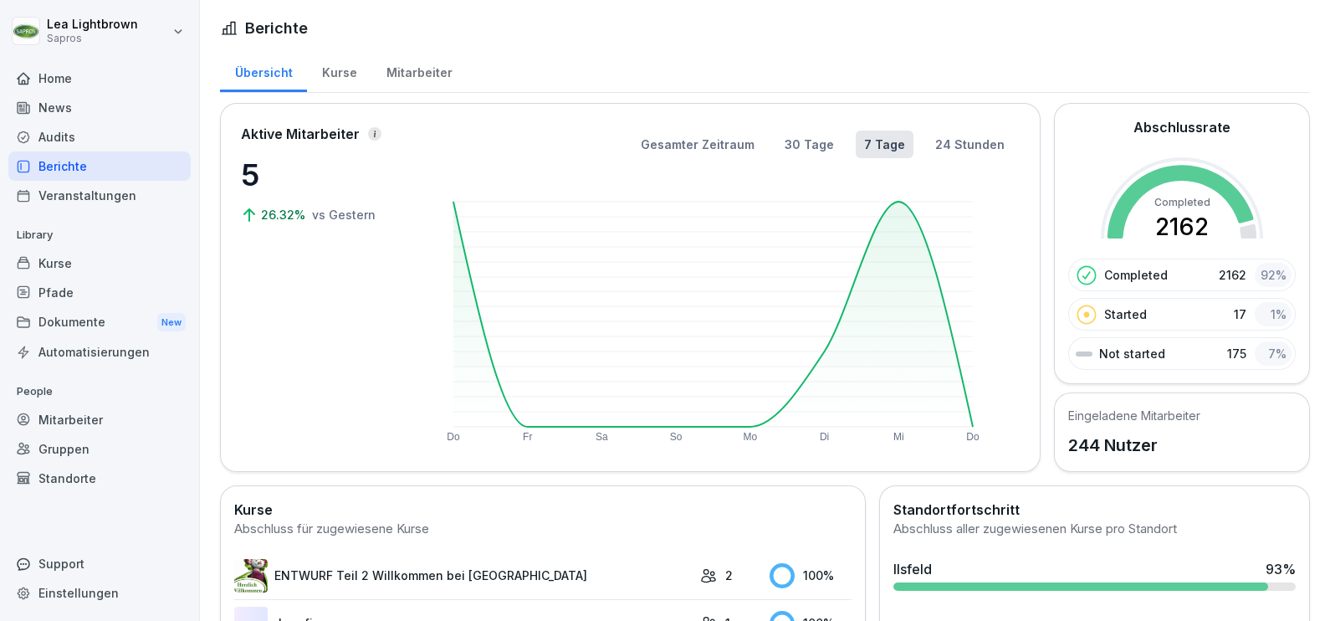
click at [395, 65] on div "Mitarbeiter" at bounding box center [418, 70] width 95 height 43
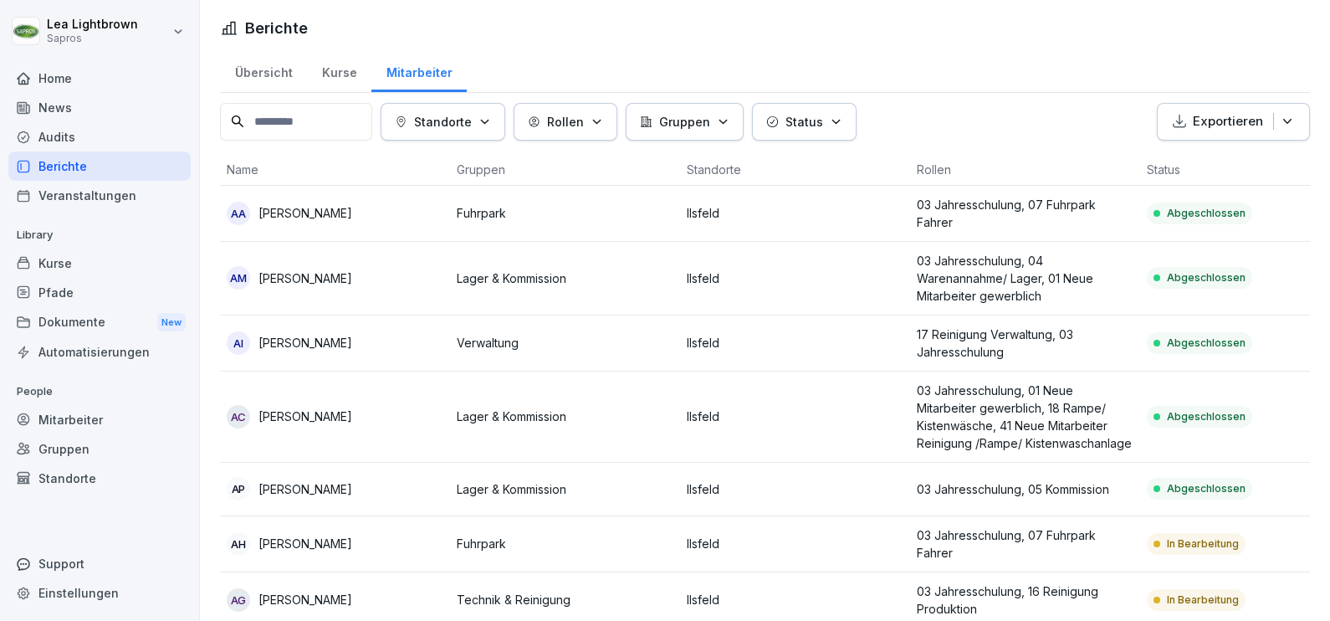
click at [330, 73] on div "Kurse" at bounding box center [339, 70] width 64 height 43
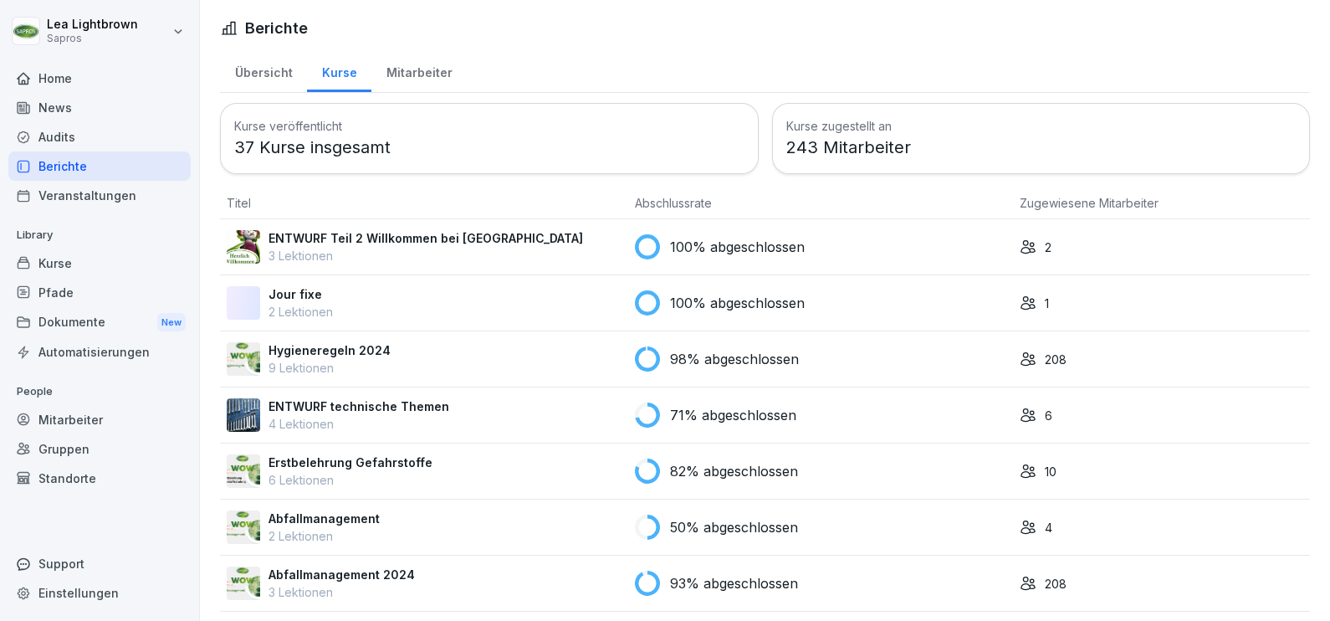
click at [285, 73] on div "Übersicht" at bounding box center [263, 70] width 87 height 43
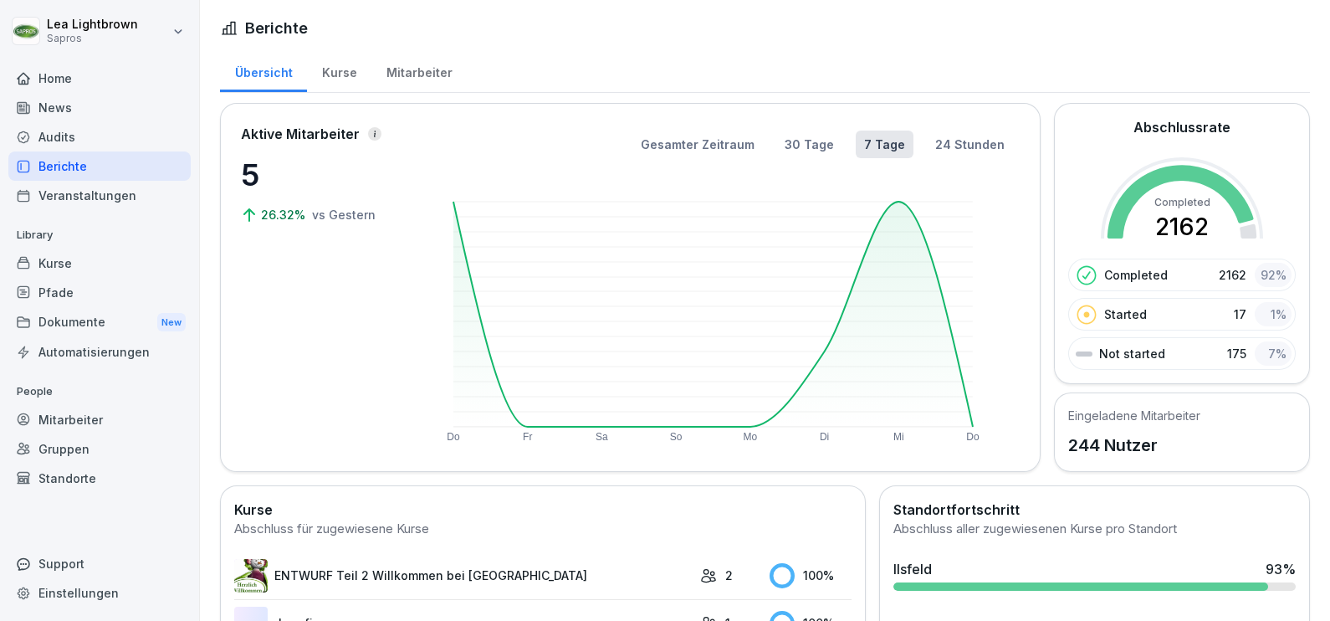
click at [340, 74] on div "Kurse" at bounding box center [339, 70] width 64 height 43
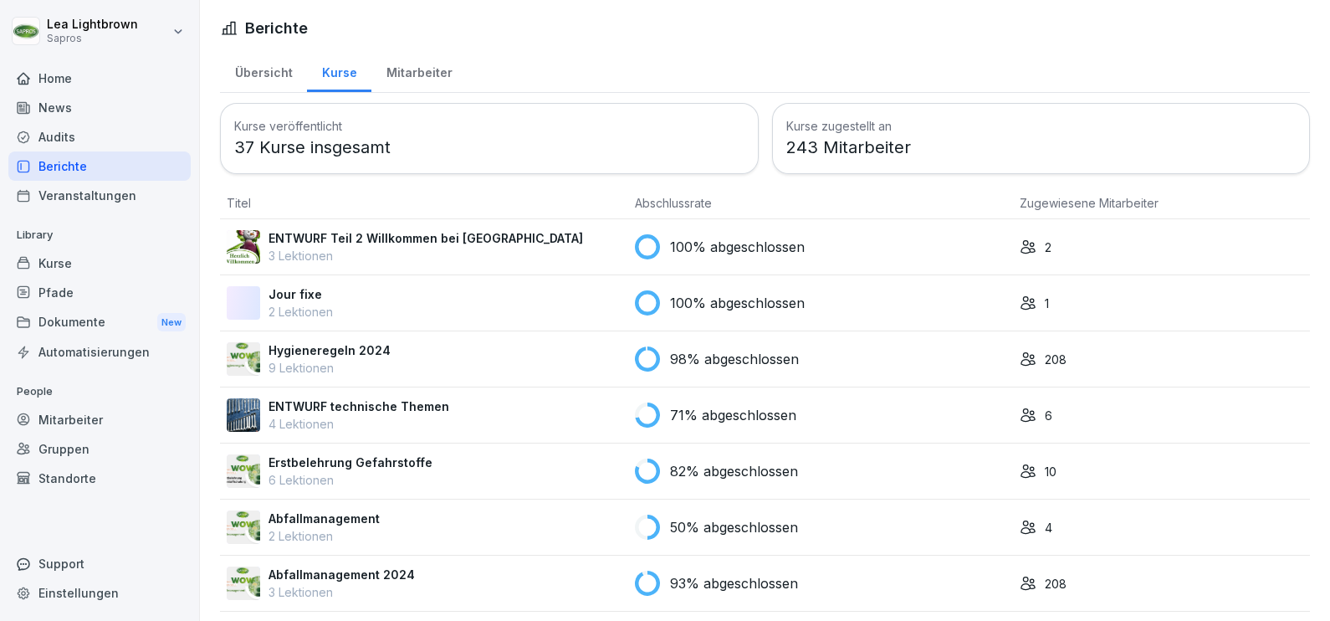
click at [98, 167] on div "Berichte" at bounding box center [99, 165] width 182 height 29
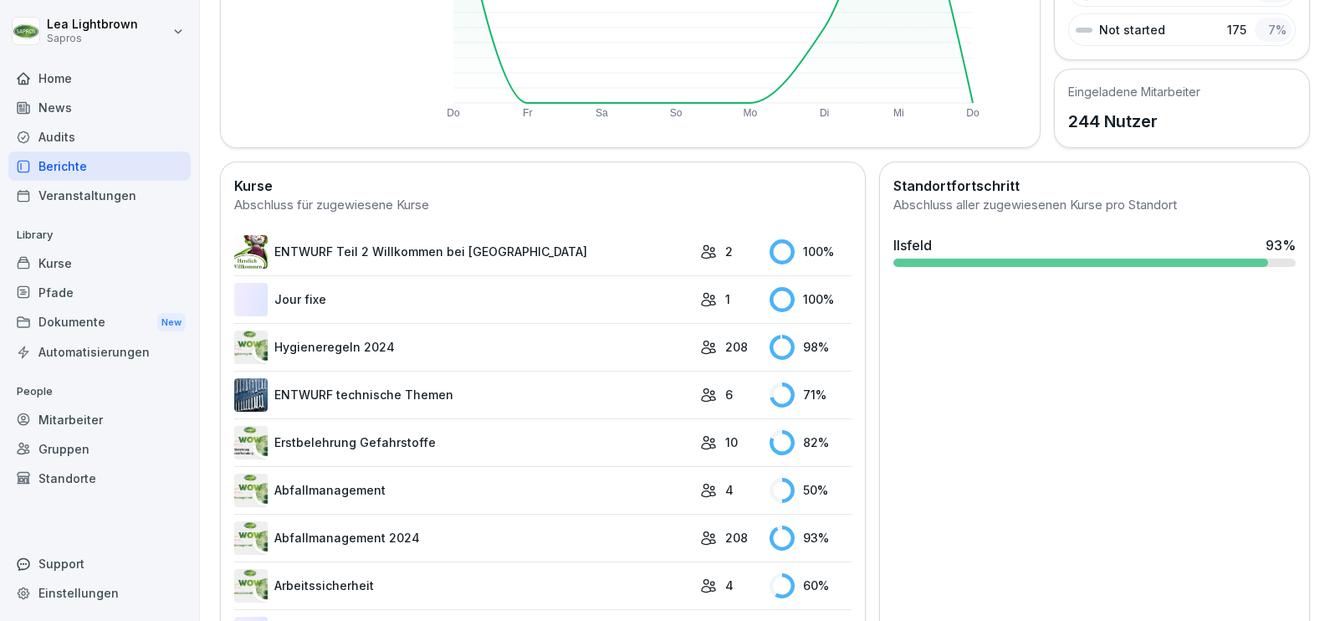
scroll to position [417, 0]
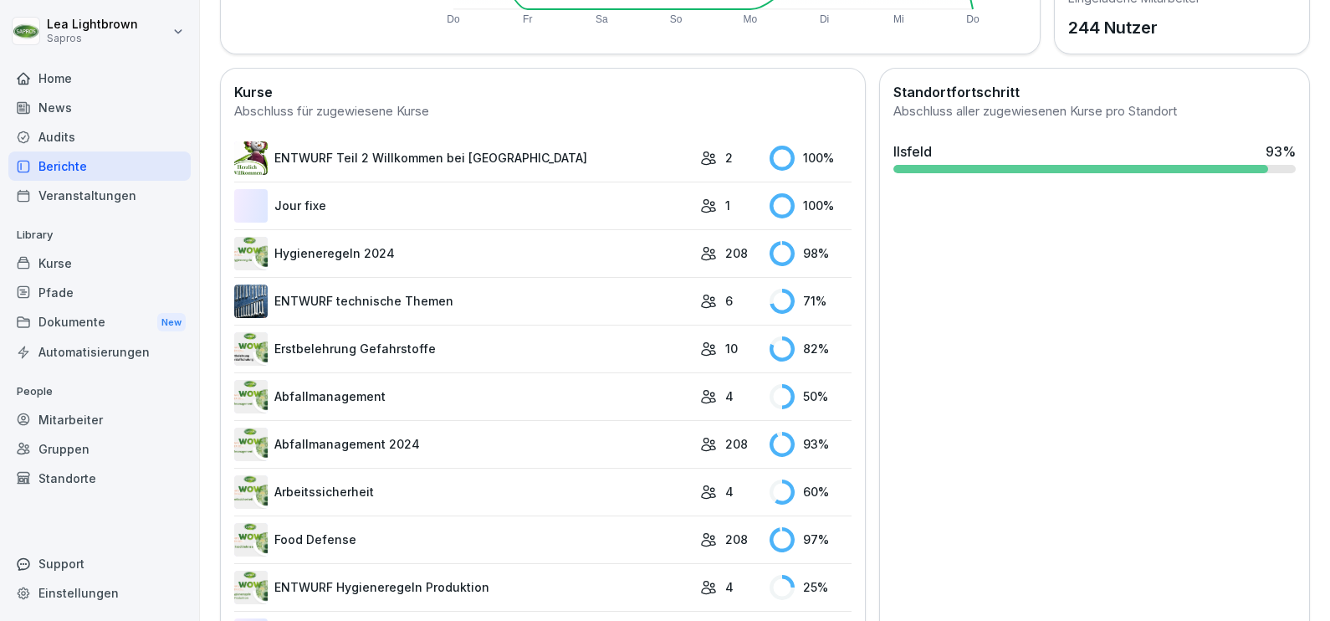
click at [608, 248] on link "Hygieneregeln 2024" at bounding box center [462, 253] width 457 height 33
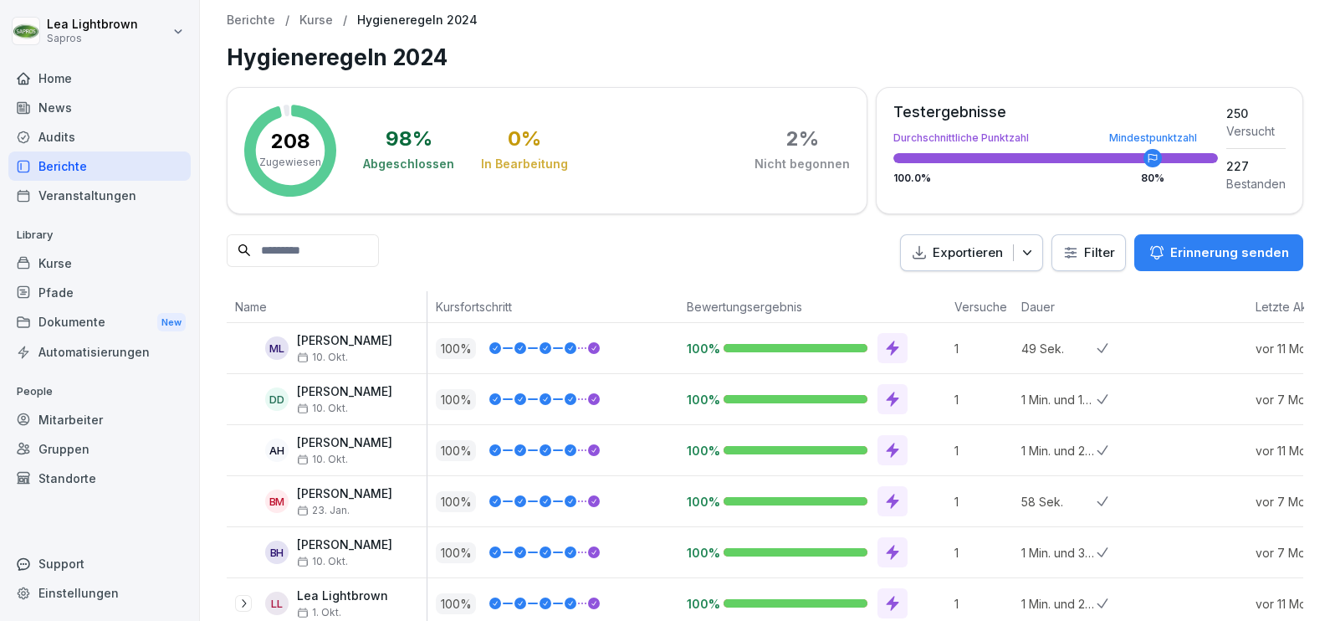
click at [57, 156] on div "Berichte" at bounding box center [99, 165] width 182 height 29
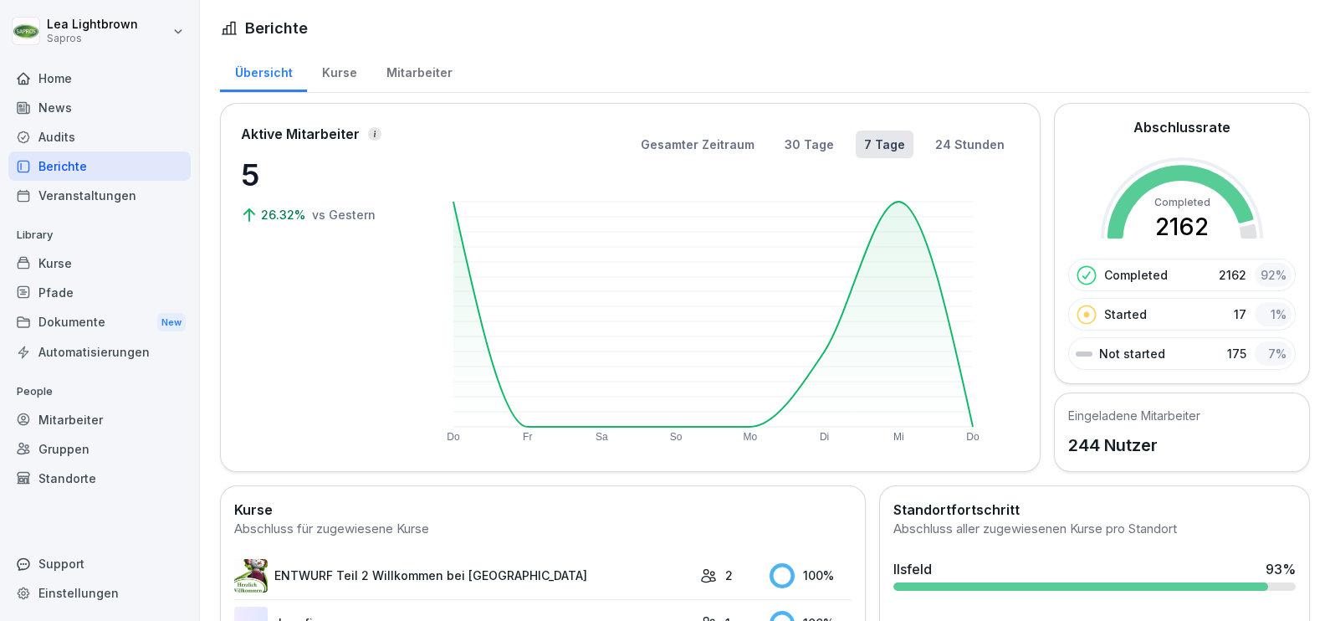
click at [89, 415] on div "Mitarbeiter" at bounding box center [99, 419] width 182 height 29
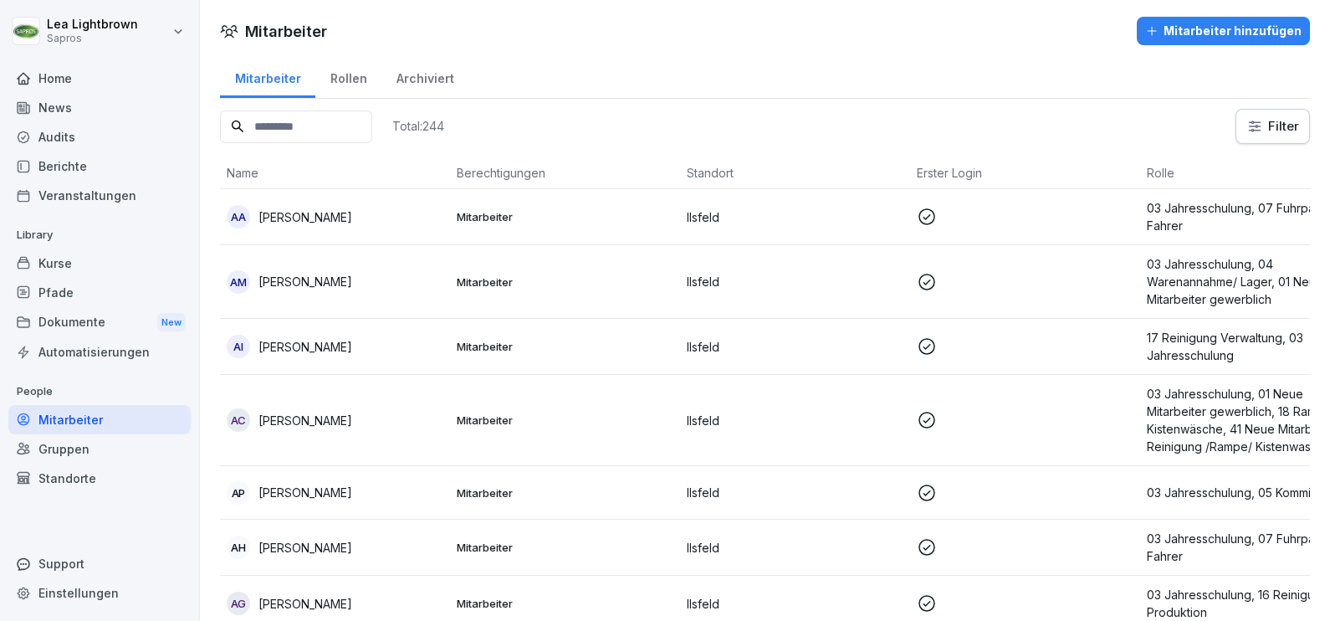
click at [581, 214] on p "Mitarbeiter" at bounding box center [565, 216] width 217 height 15
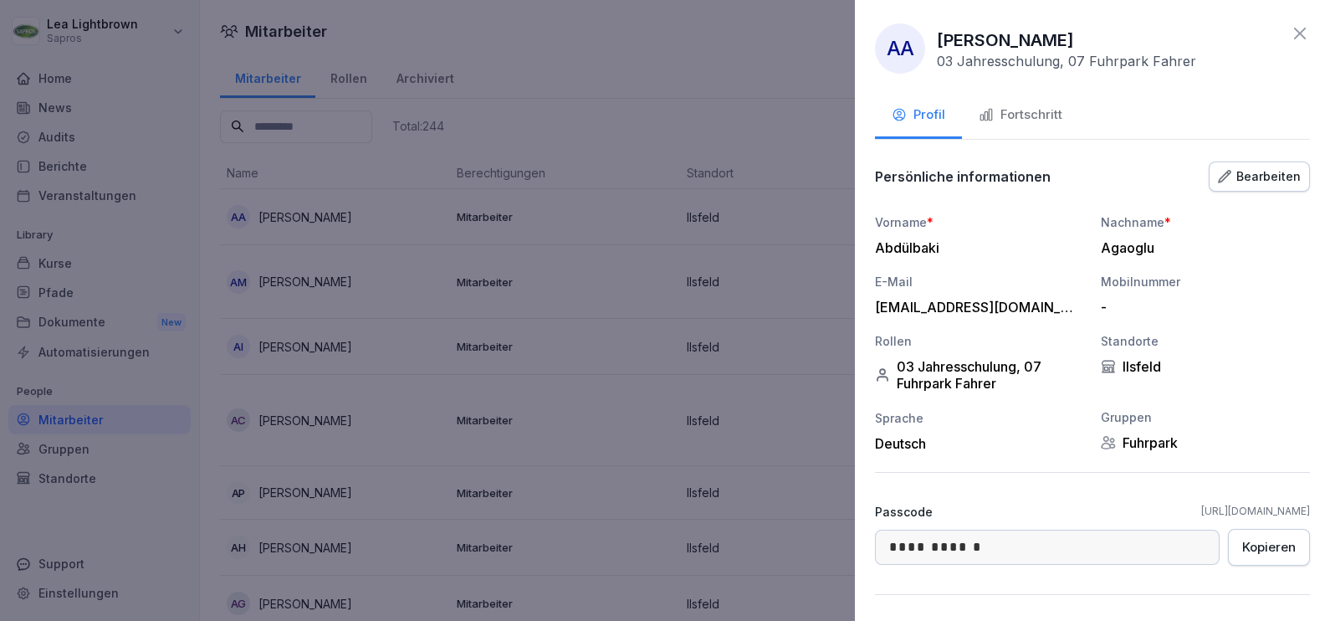
click at [1051, 112] on div "Fortschritt" at bounding box center [1021, 114] width 84 height 19
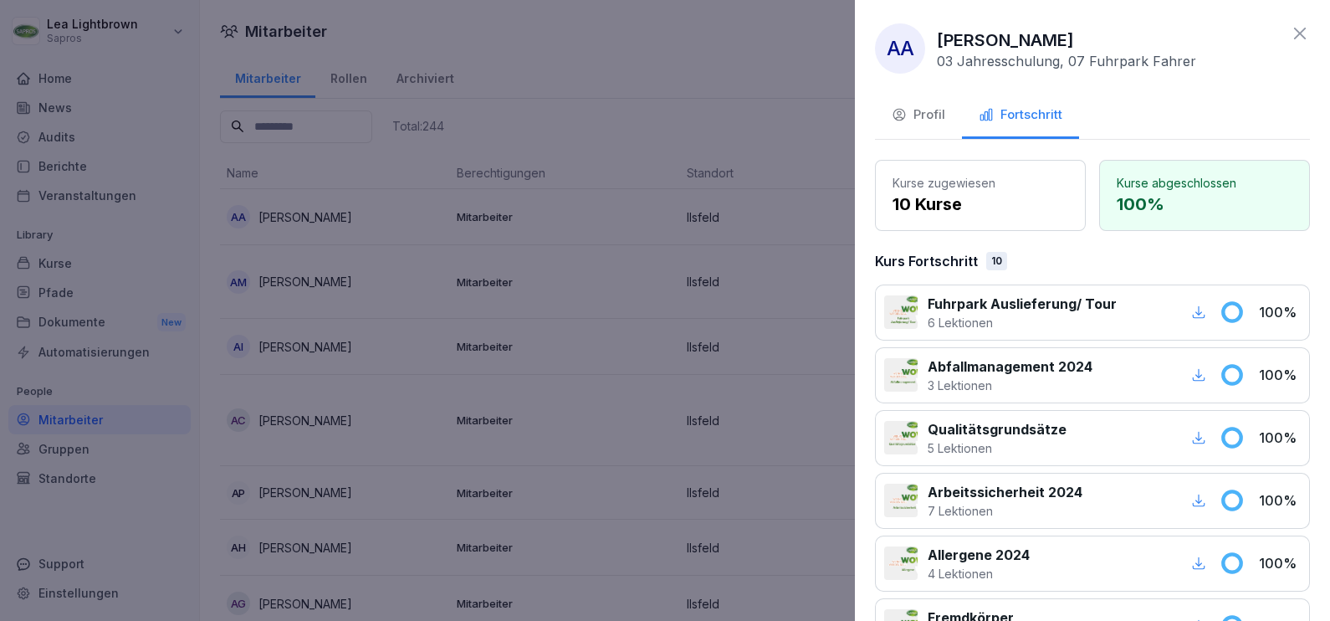
click at [934, 113] on div "Profil" at bounding box center [919, 114] width 54 height 19
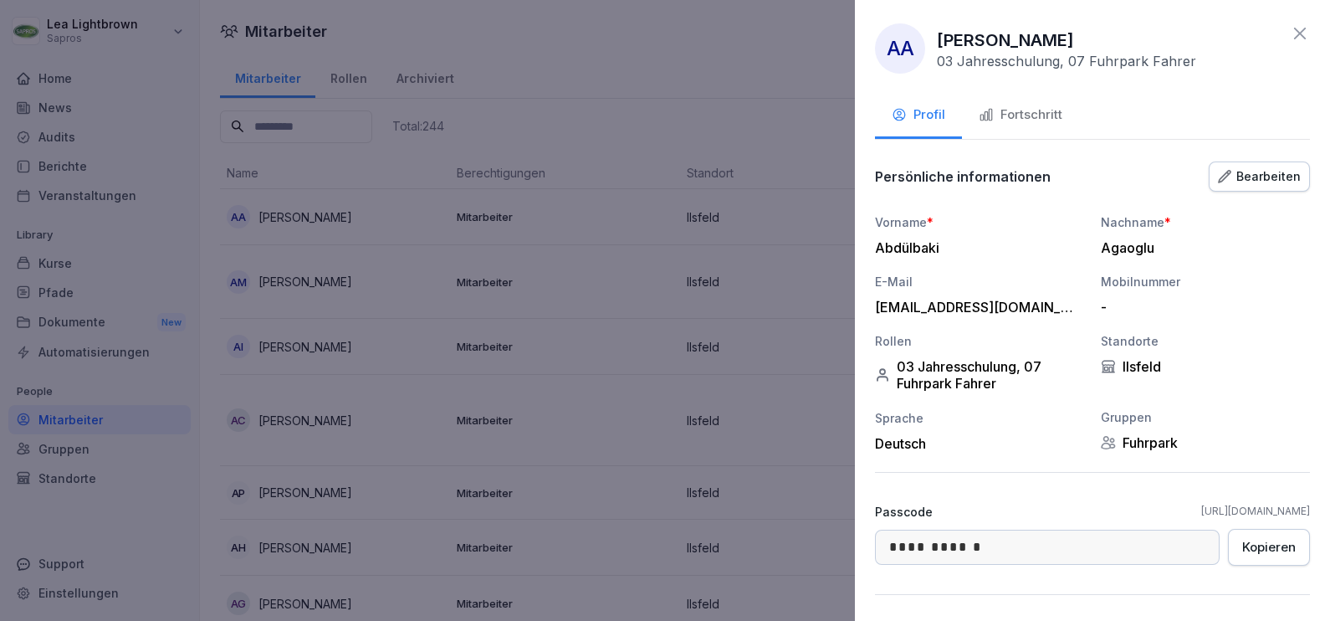
click at [622, 159] on div at bounding box center [665, 310] width 1330 height 621
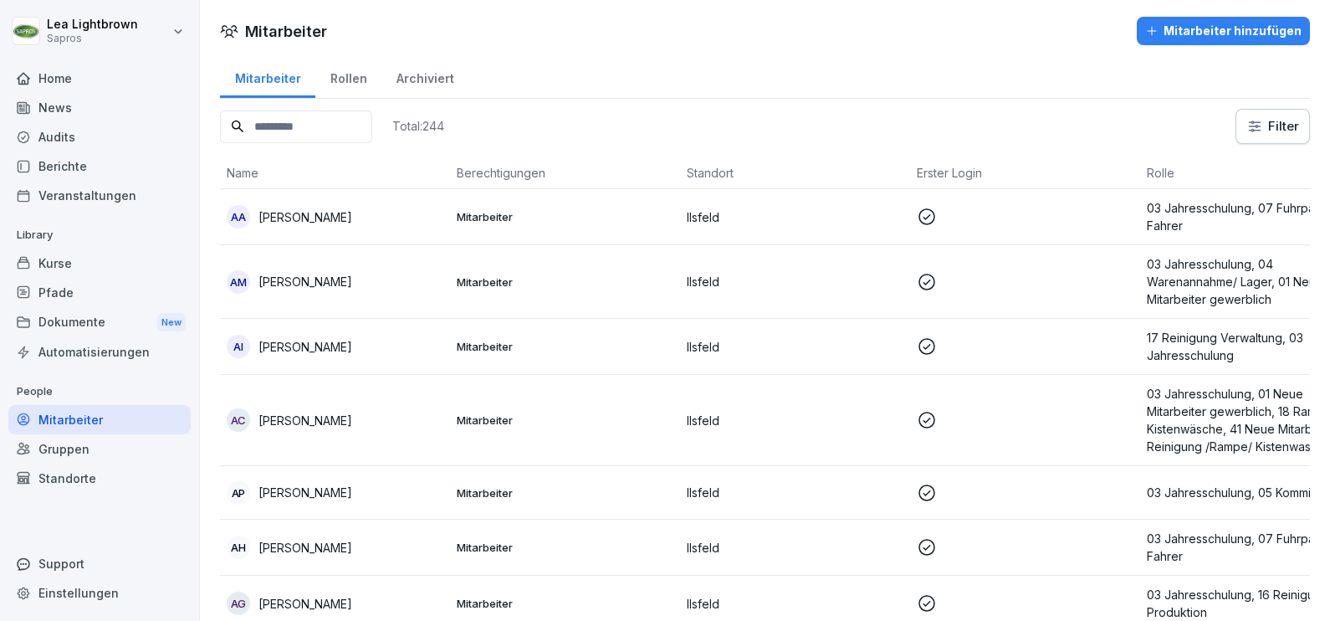
click at [578, 203] on td "Mitarbeiter" at bounding box center [565, 217] width 230 height 56
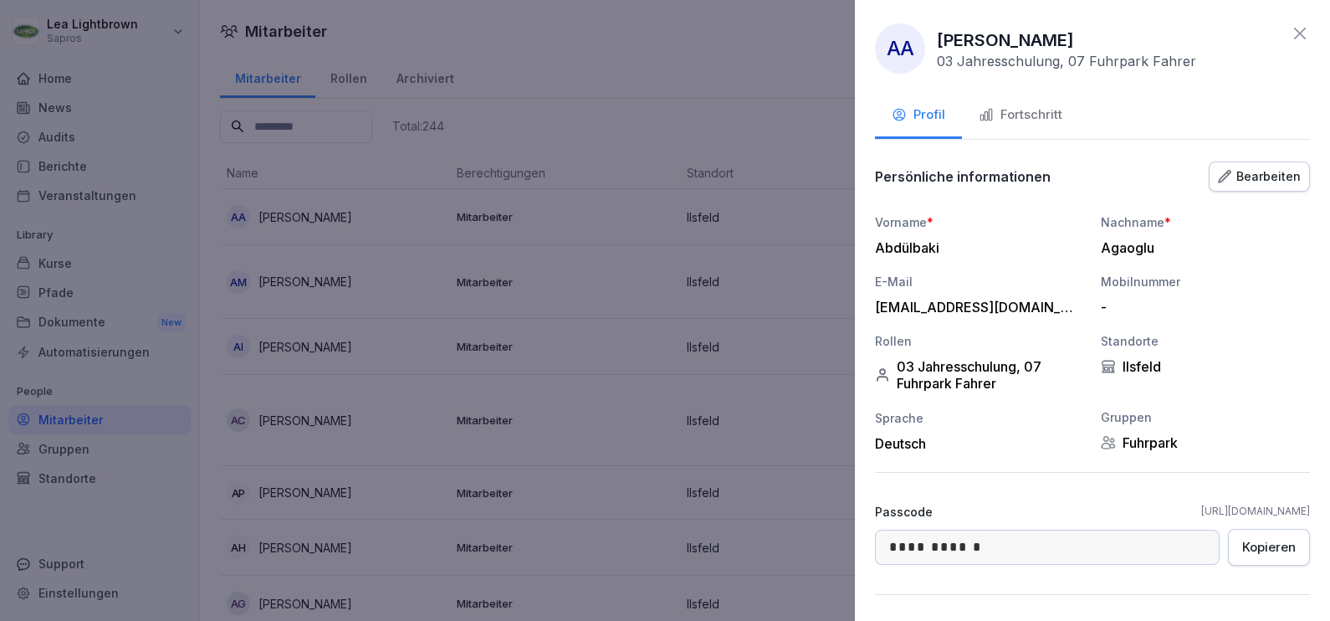
click at [1294, 34] on icon at bounding box center [1300, 34] width 12 height 12
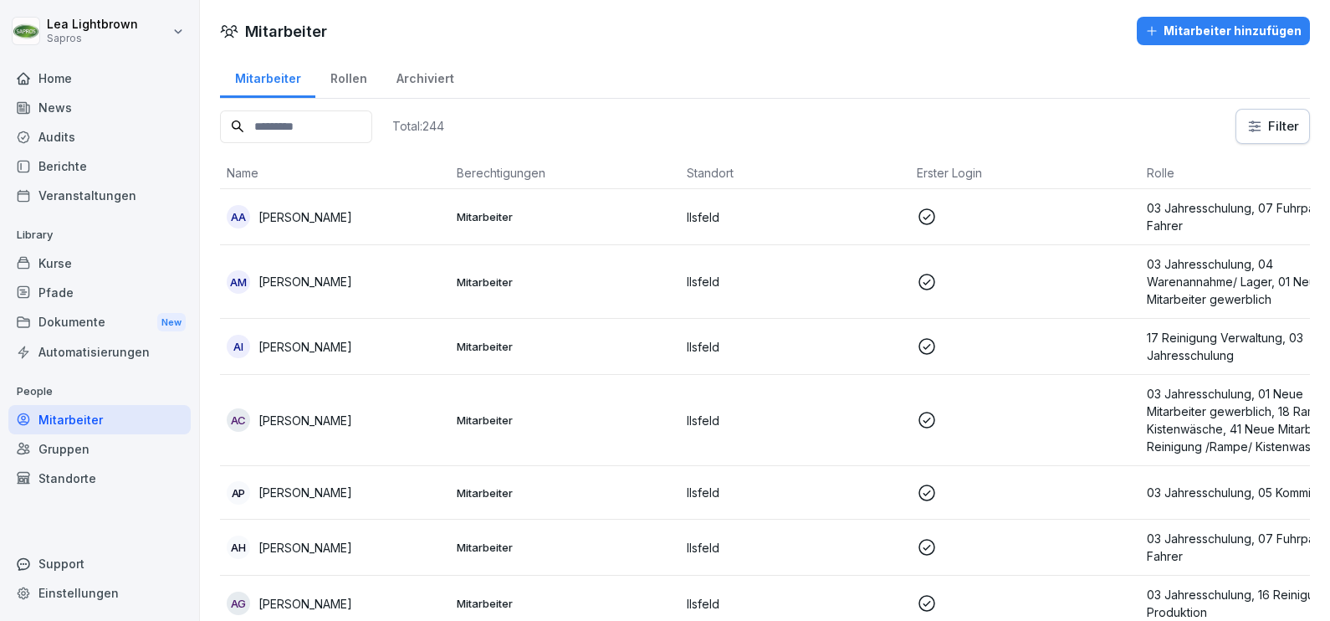
click at [113, 261] on div "Kurse" at bounding box center [99, 262] width 182 height 29
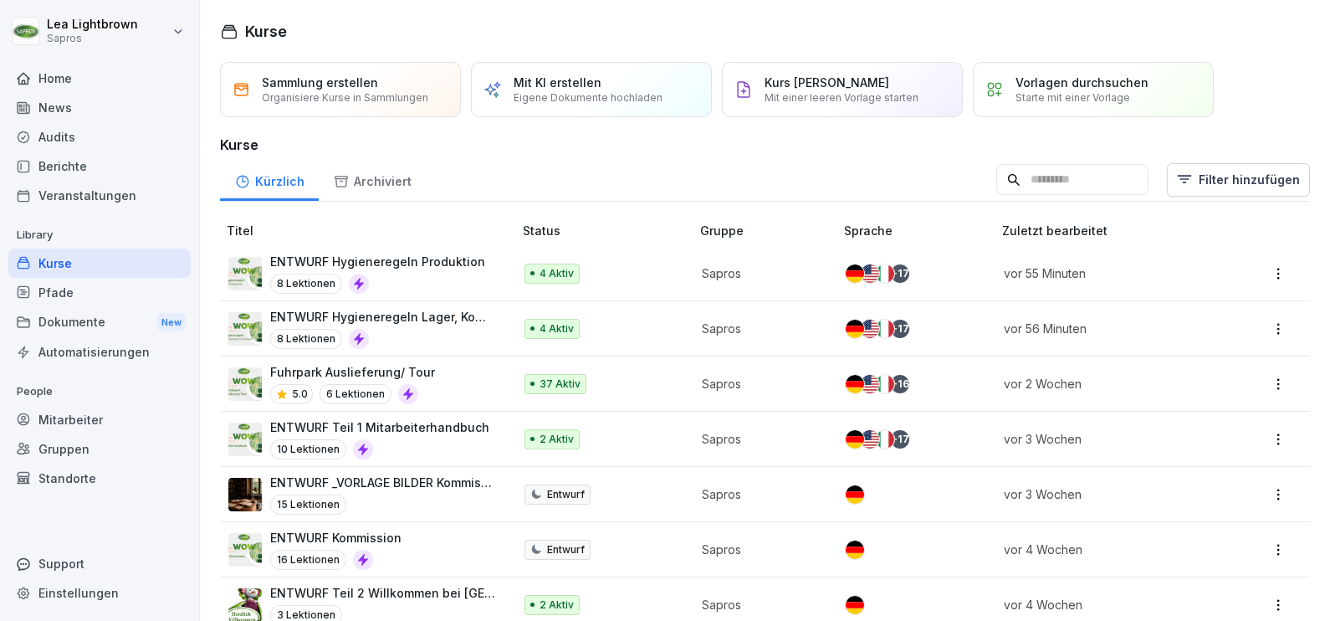
click at [71, 80] on div "Home" at bounding box center [99, 78] width 182 height 29
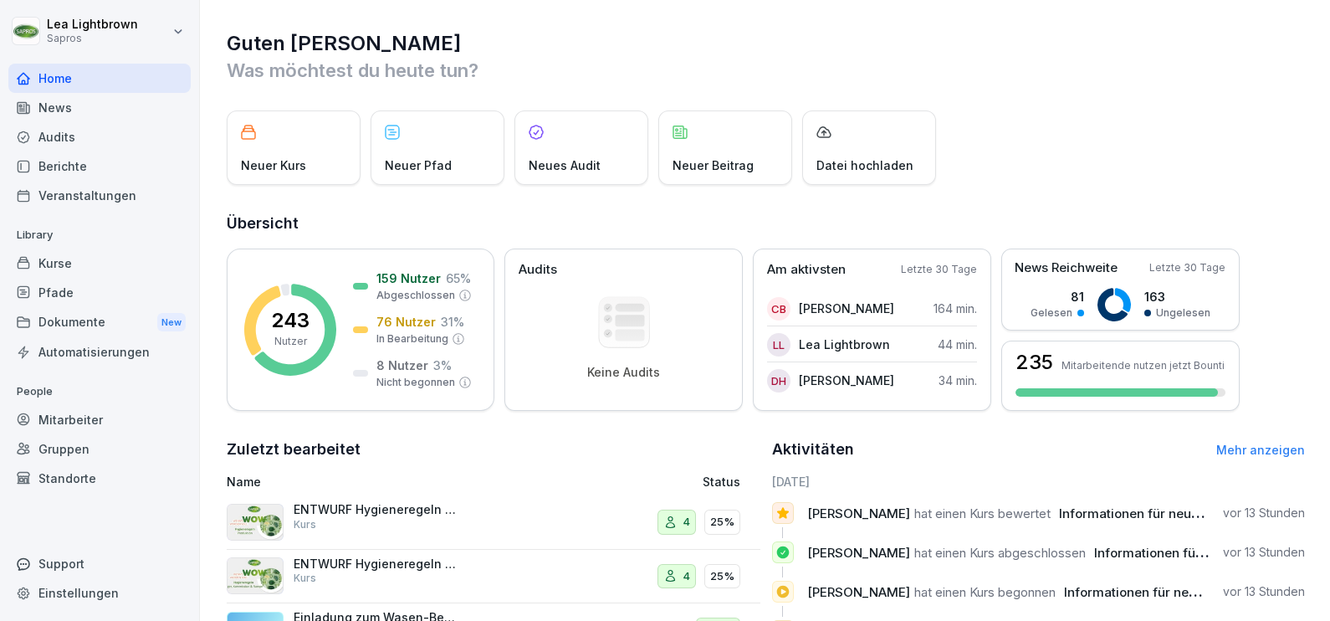
click at [176, 26] on html "Lea Lightbrown Sapros Home News Audits Berichte Veranstaltungen Library Kurse P…" at bounding box center [665, 310] width 1330 height 621
click at [133, 109] on div "Abmelden" at bounding box center [107, 105] width 166 height 31
